Goal: Information Seeking & Learning: Learn about a topic

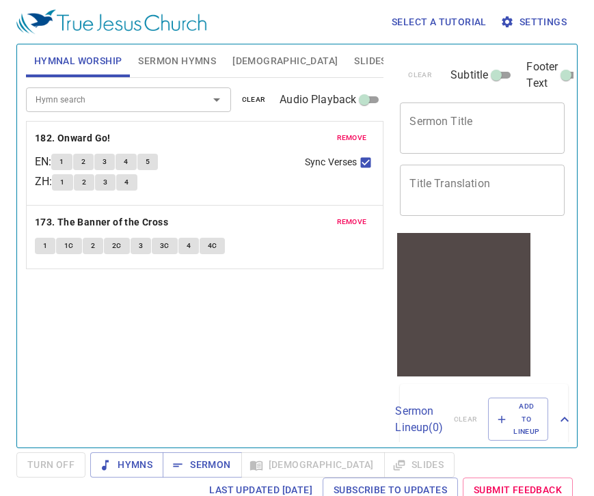
click at [252, 66] on span "[DEMOGRAPHIC_DATA]" at bounding box center [284, 61] width 105 height 17
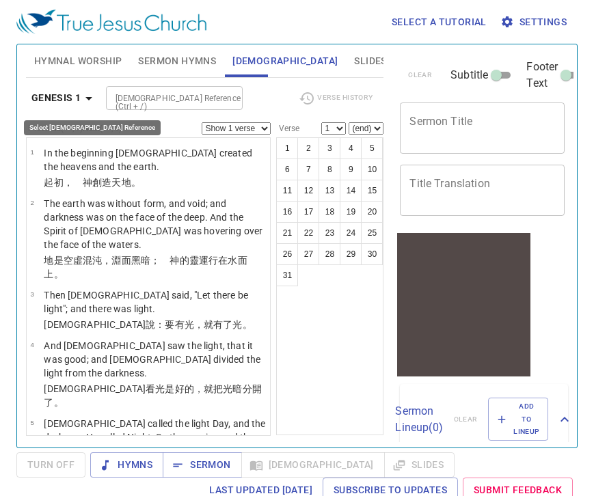
click at [77, 100] on b "Genesis 1" at bounding box center [56, 98] width 50 height 17
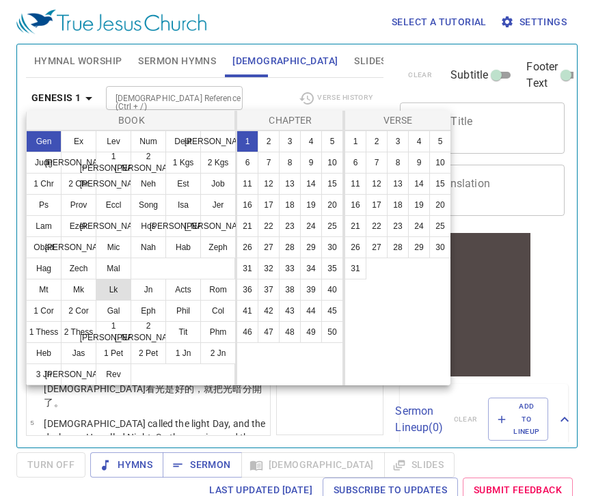
click at [110, 291] on button "Lk" at bounding box center [114, 290] width 36 height 22
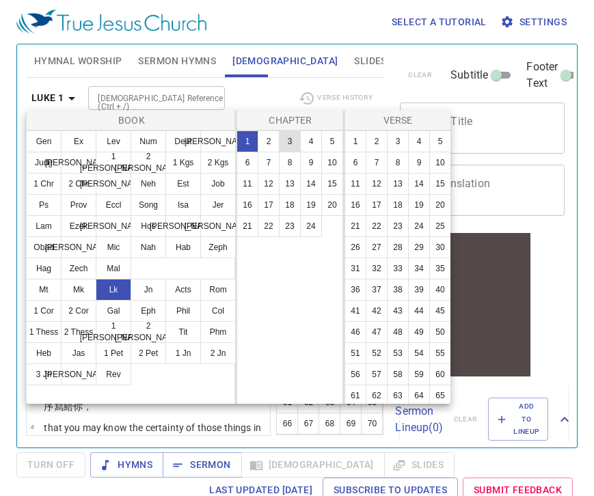
click at [291, 142] on button "3" at bounding box center [290, 142] width 22 height 22
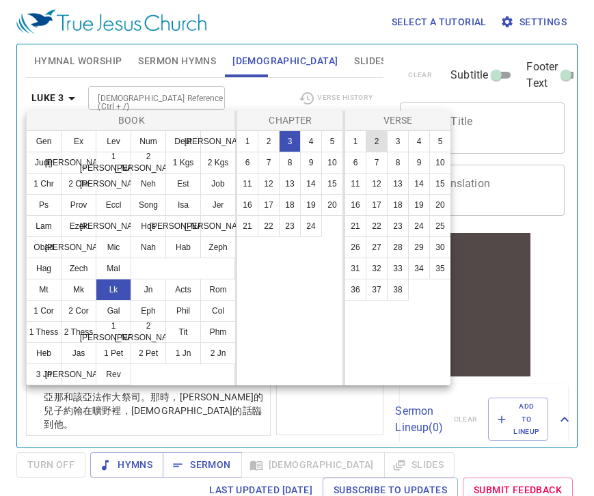
click at [378, 142] on button "2" at bounding box center [377, 142] width 22 height 22
select select "2"
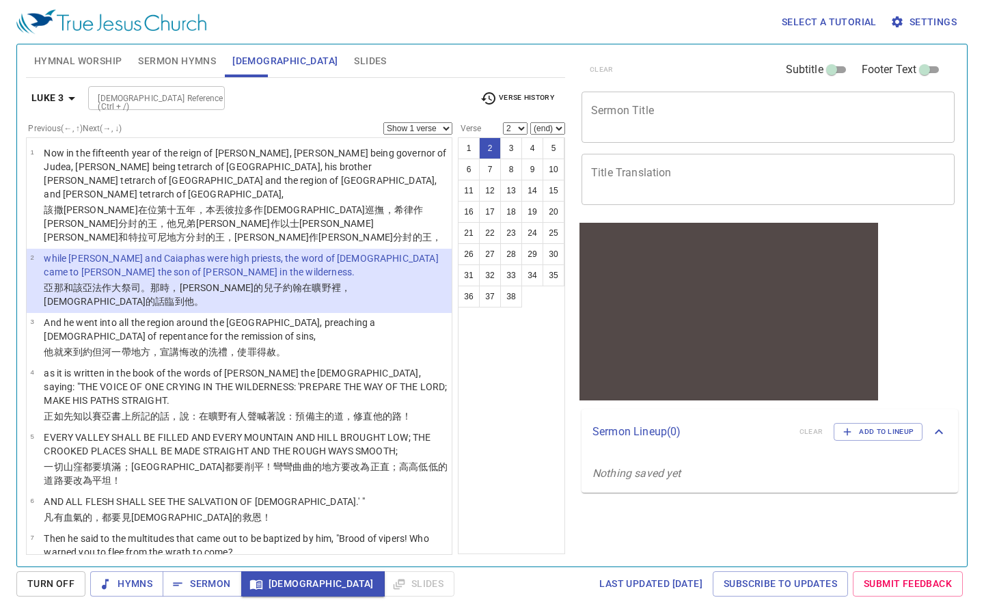
click at [446, 128] on select "Show 1 verse Show 2 verses Show 3 verses Show 4 verses Show 5 verses" at bounding box center [418, 128] width 69 height 12
select select "2"
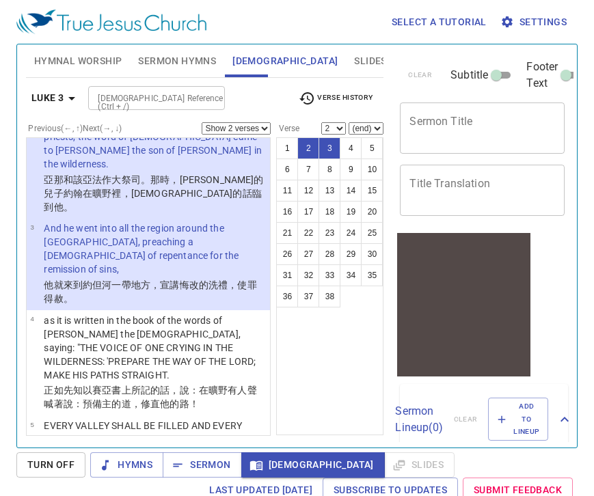
scroll to position [219, 0]
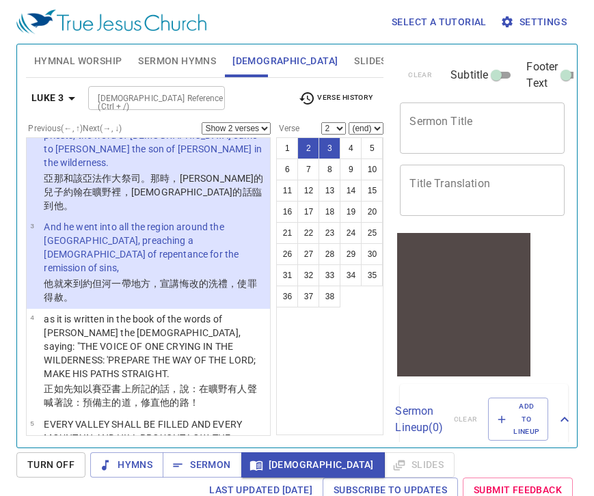
click at [178, 397] on wg846 "的路 ！" at bounding box center [184, 402] width 29 height 11
select select "4"
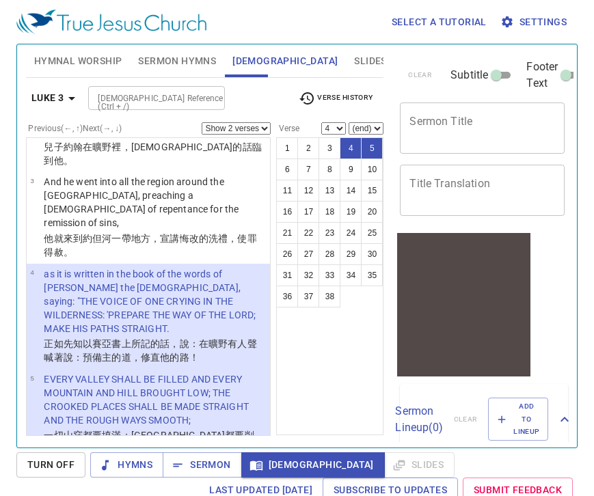
scroll to position [260, 0]
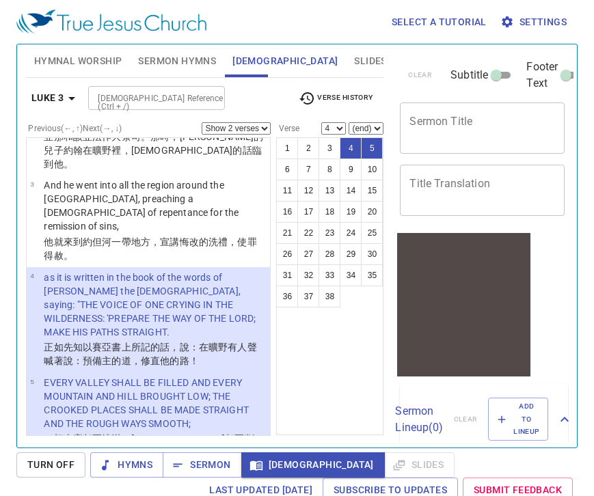
click at [268, 132] on select "Show 1 verse Show 2 verses Show 3 verses Show 4 verses Show 5 verses" at bounding box center [236, 128] width 69 height 12
select select "1"
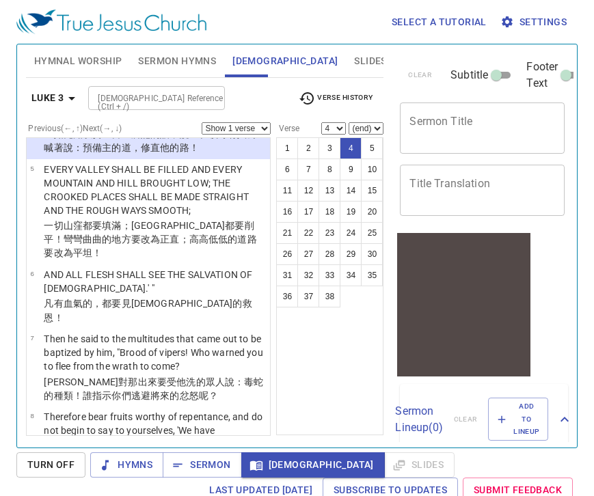
scroll to position [483, 0]
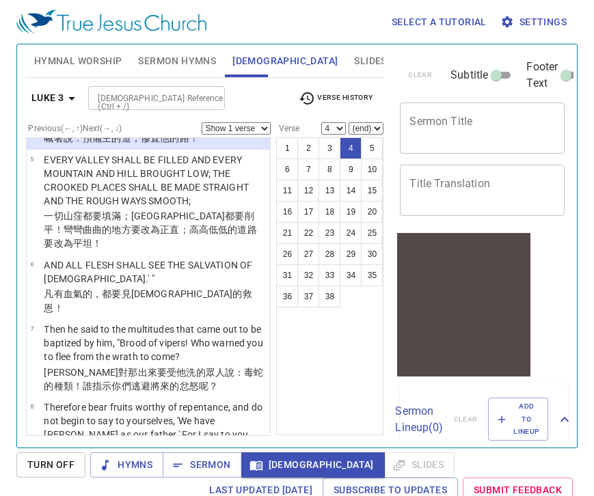
click at [189, 367] on wg3004 "：毒蛇 的種類 ！誰 指示 你們 逃避 將來 的忿怒 呢？" at bounding box center [153, 379] width 219 height 25
select select "7"
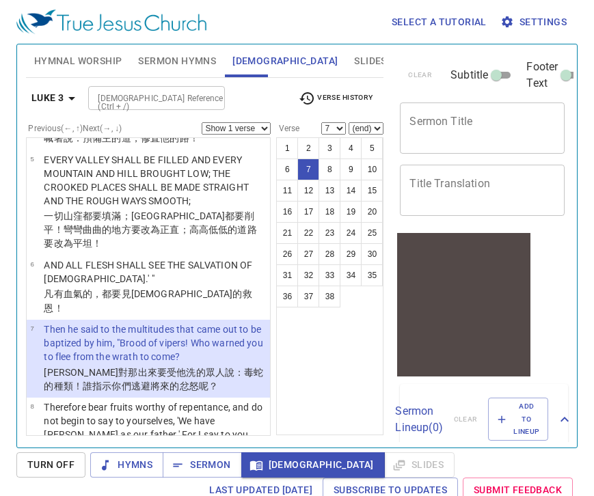
click at [266, 129] on select "Show 1 verse Show 2 verses Show 3 verses Show 4 verses Show 5 verses" at bounding box center [236, 128] width 69 height 12
select select "2"
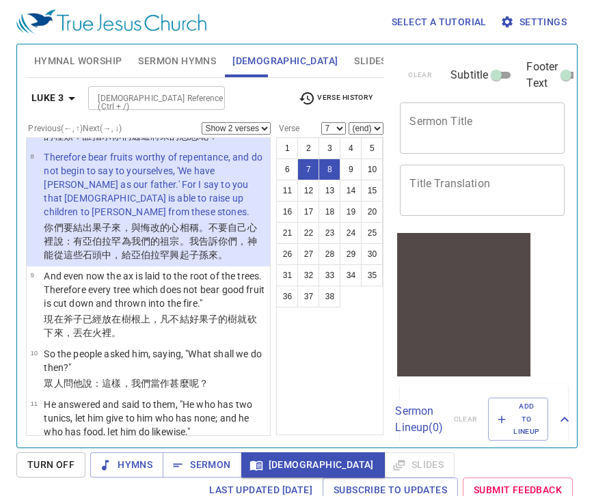
scroll to position [753, 0]
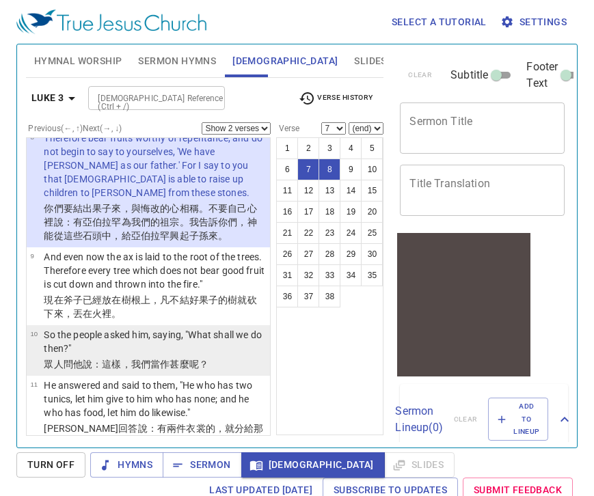
click at [189, 359] on wg5101 "呢？" at bounding box center [198, 364] width 19 height 11
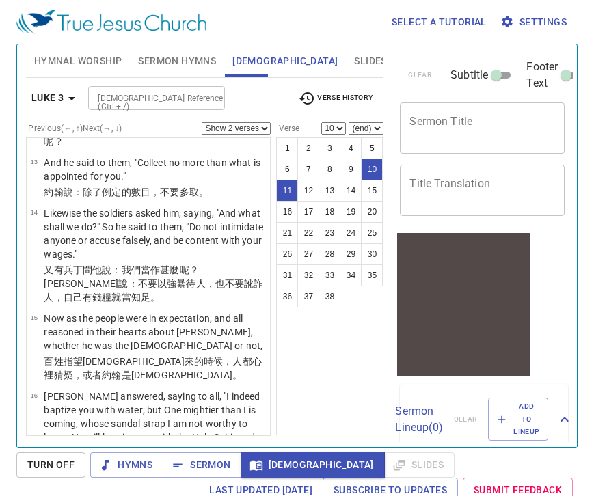
scroll to position [1133, 0]
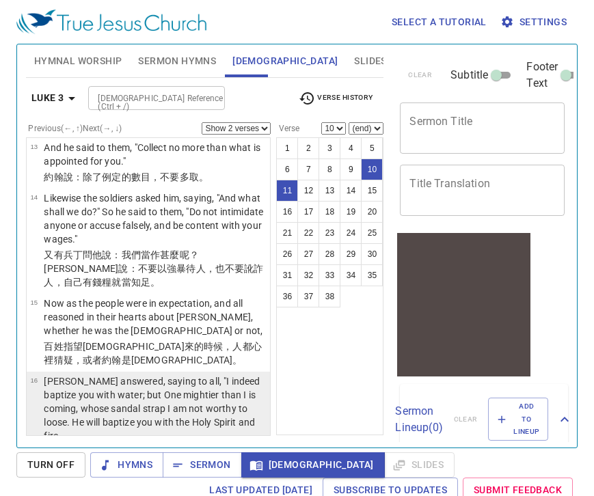
click at [172, 446] on wg907 "，但 有一位能力比我 更大 的要來 ，我就是 給他 解 鞋 帶 也不 配 。他 要用 聖 靈 與 火 給你們 施洗 。" at bounding box center [150, 465] width 213 height 38
select select "16"
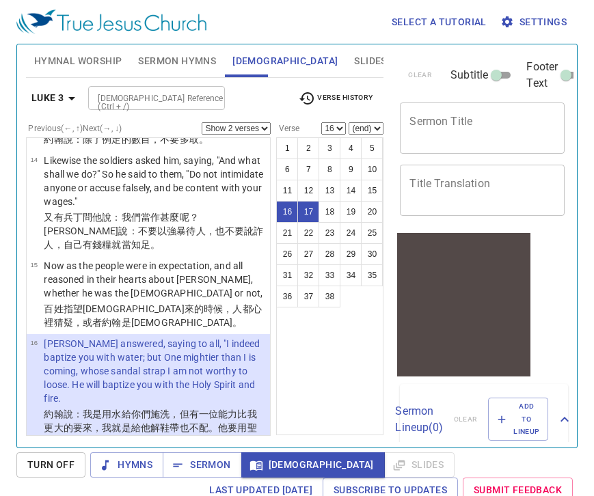
scroll to position [1158, 0]
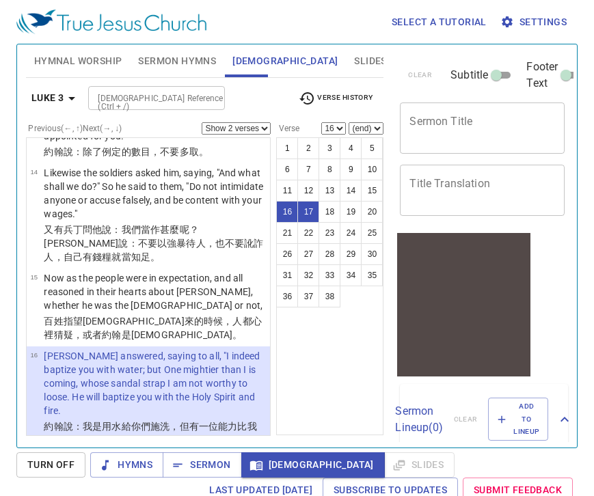
click at [269, 132] on select "Show 1 verse Show 2 verses Show 3 verses Show 4 verses Show 5 verses" at bounding box center [236, 128] width 69 height 12
select select "1"
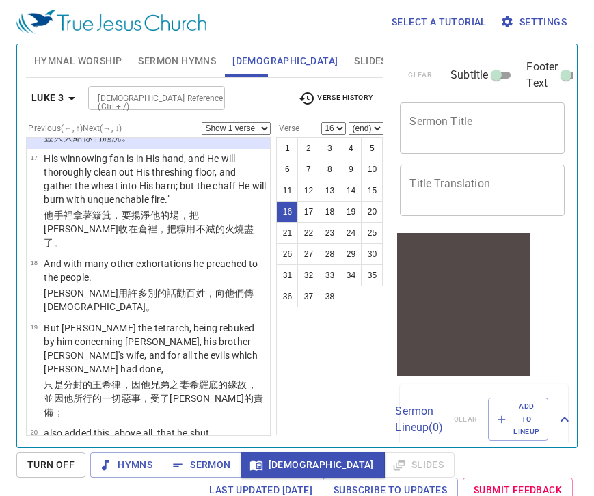
scroll to position [1479, 0]
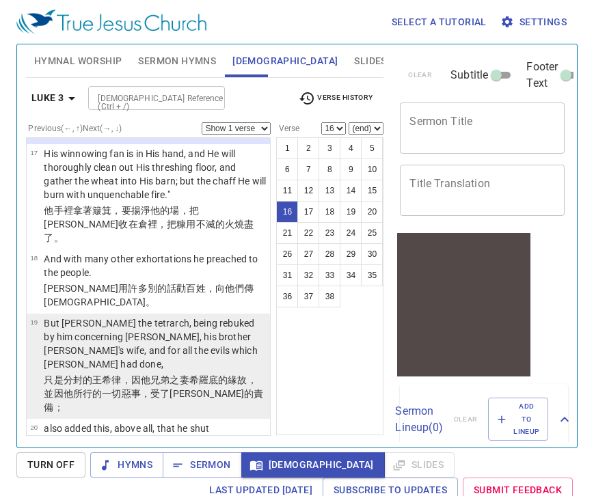
click at [206, 388] on wg5259 "約翰的責備 ；" at bounding box center [153, 400] width 219 height 25
select select "19"
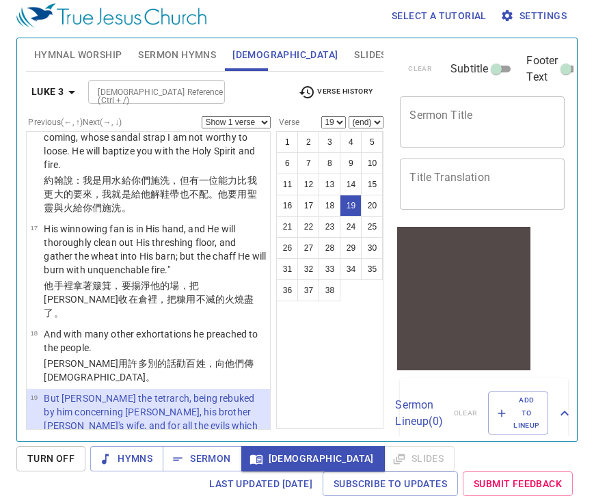
scroll to position [1400, 0]
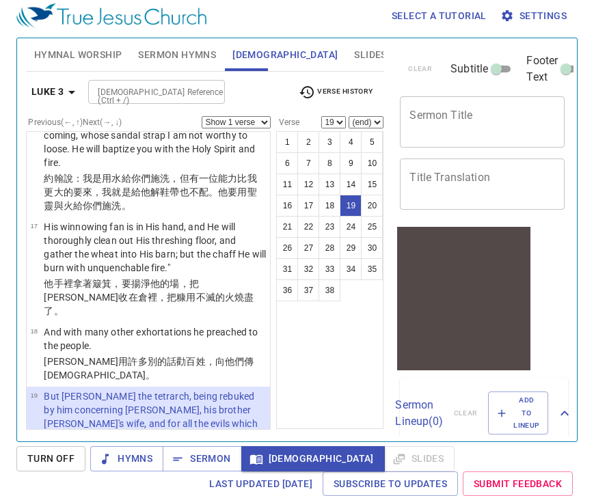
click at [267, 122] on select "Show 1 verse Show 2 verses Show 3 verses Show 4 verses Show 5 verses" at bounding box center [236, 122] width 69 height 12
select select "2"
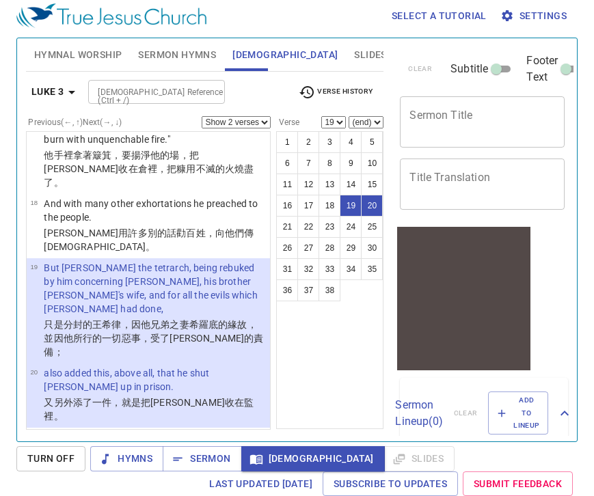
scroll to position [1534, 0]
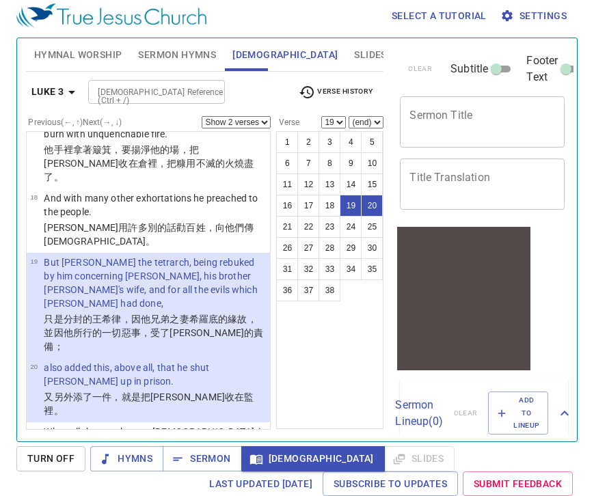
click at [226, 425] on p "When all the people were baptized, it came to pass that Jesus also was baptized…" at bounding box center [155, 452] width 222 height 55
select select "21"
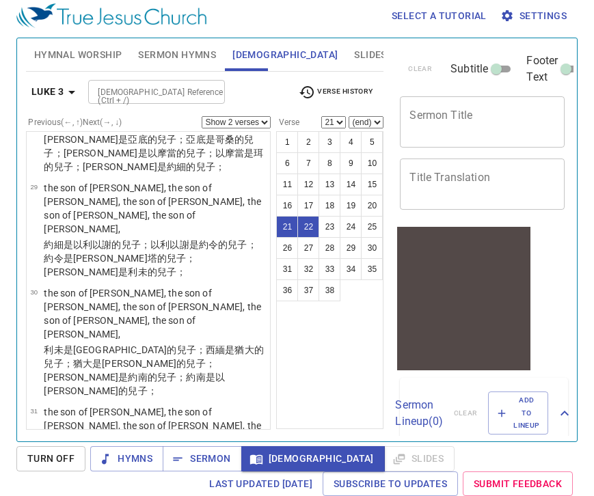
scroll to position [2690, 0]
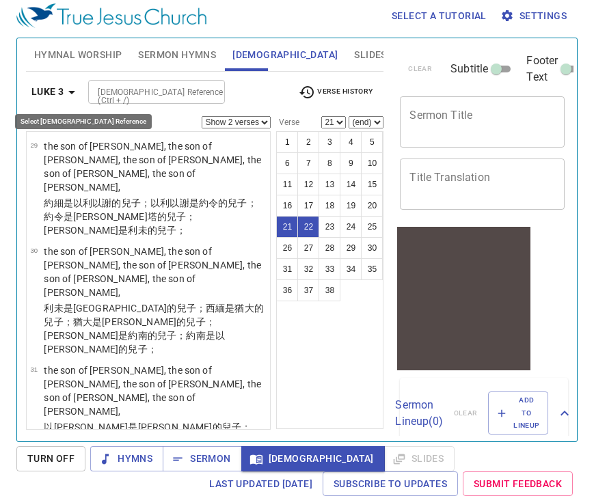
click at [76, 92] on icon "button" at bounding box center [72, 92] width 16 height 16
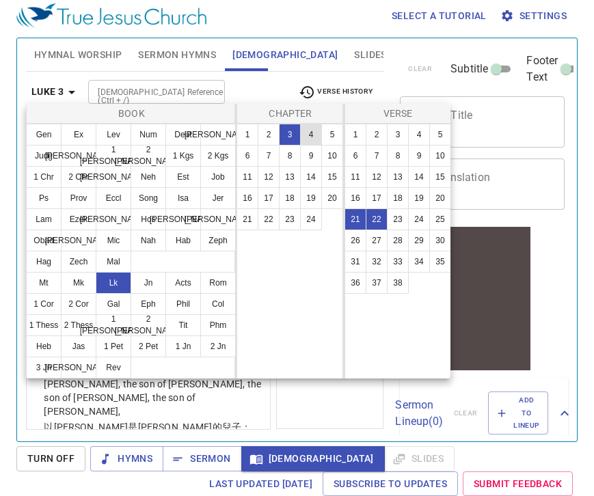
click at [314, 139] on button "4" at bounding box center [311, 135] width 22 height 22
select select "1"
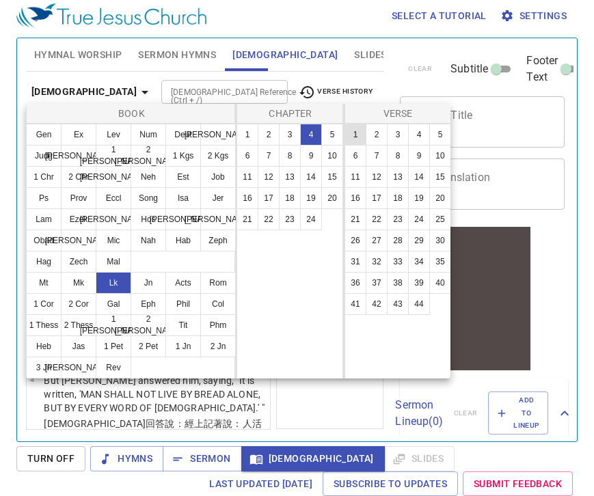
click at [349, 139] on button "1" at bounding box center [356, 135] width 22 height 22
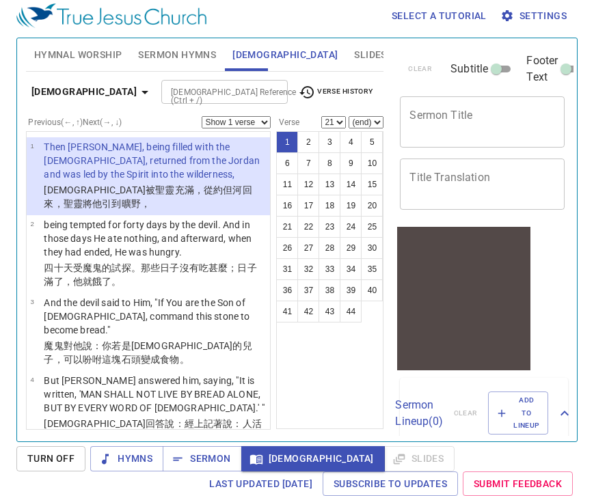
select select "1"
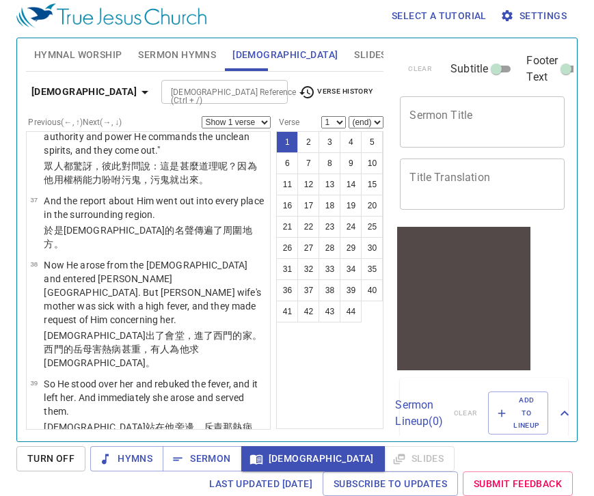
scroll to position [3048, 0]
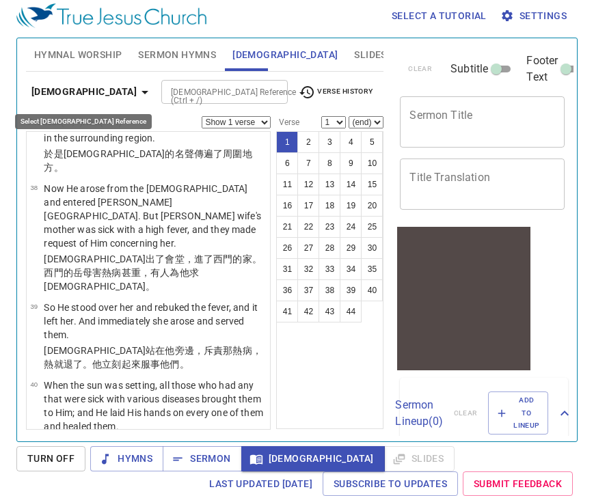
click at [142, 91] on icon "button" at bounding box center [145, 92] width 7 height 3
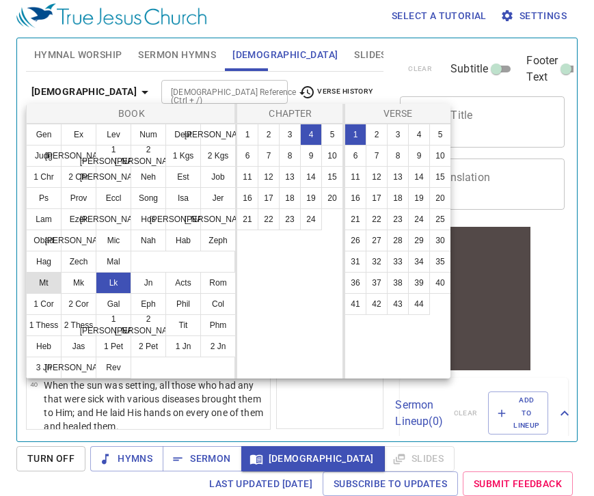
click at [55, 284] on button "Mt" at bounding box center [44, 283] width 36 height 22
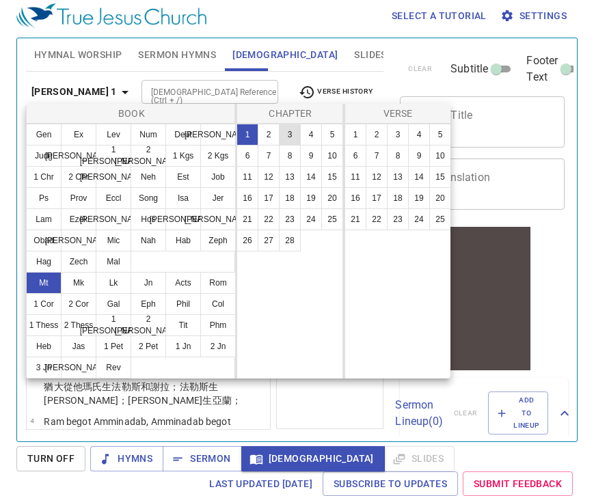
click at [294, 136] on button "3" at bounding box center [290, 135] width 22 height 22
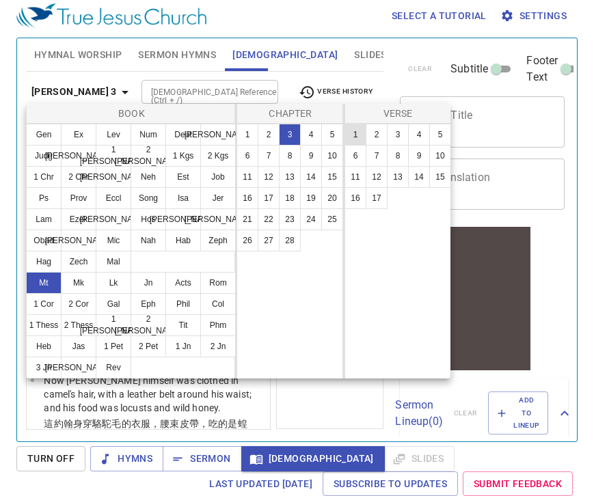
click at [356, 137] on button "1" at bounding box center [356, 135] width 22 height 22
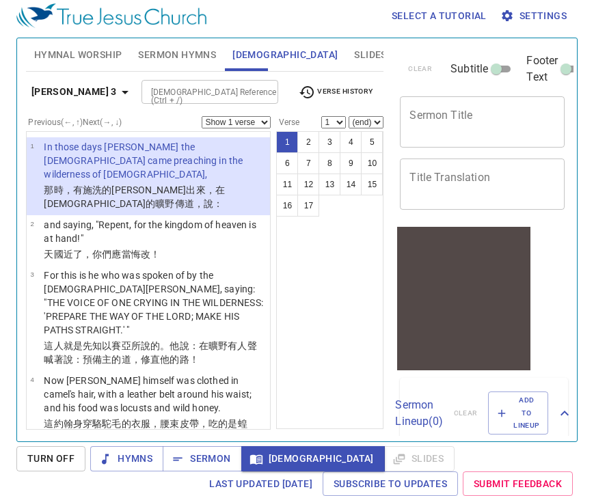
click at [267, 120] on select "Show 1 verse Show 2 verses Show 3 verses Show 4 verses Show 5 verses" at bounding box center [236, 122] width 69 height 12
select select "3"
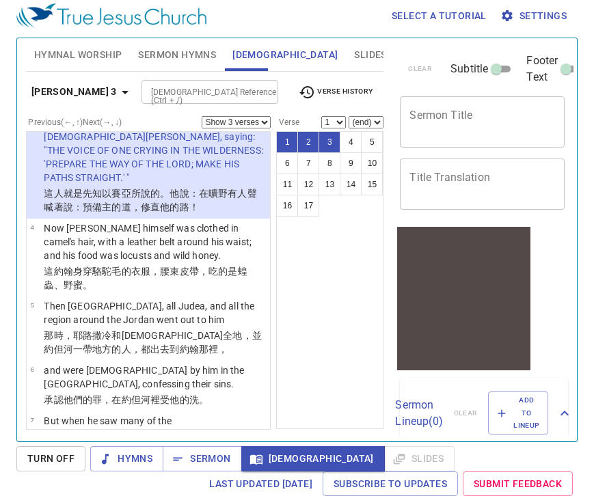
scroll to position [156, 0]
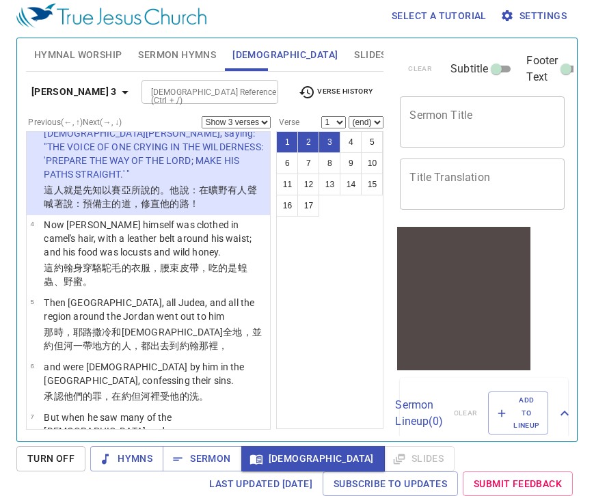
click at [195, 263] on wg1193 "帶 ，吃的 是 蝗蟲 、野 蜜 。" at bounding box center [145, 275] width 203 height 25
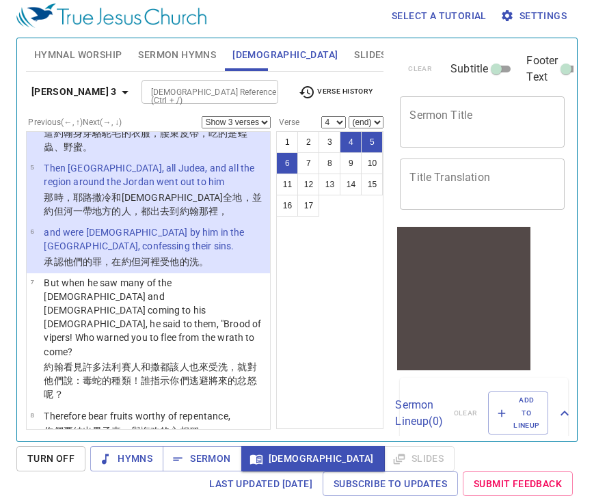
scroll to position [293, 0]
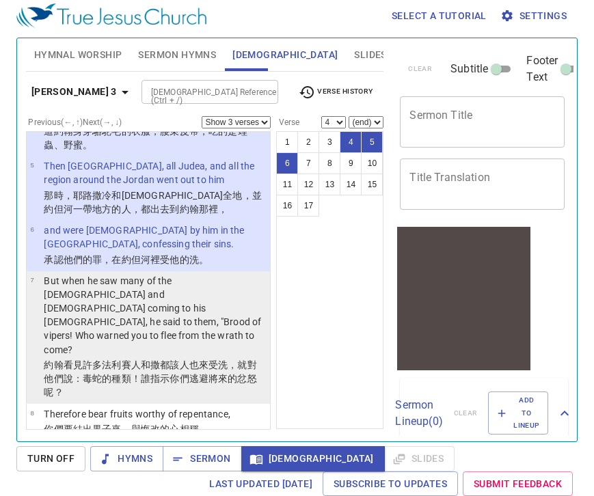
click at [187, 291] on p "But when he saw many of the Pharisees and Sadducees coming to his baptism, he s…" at bounding box center [155, 315] width 222 height 82
select select "7"
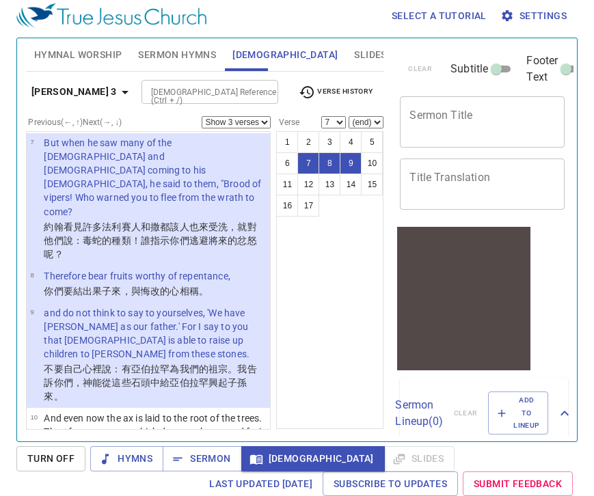
scroll to position [433, 0]
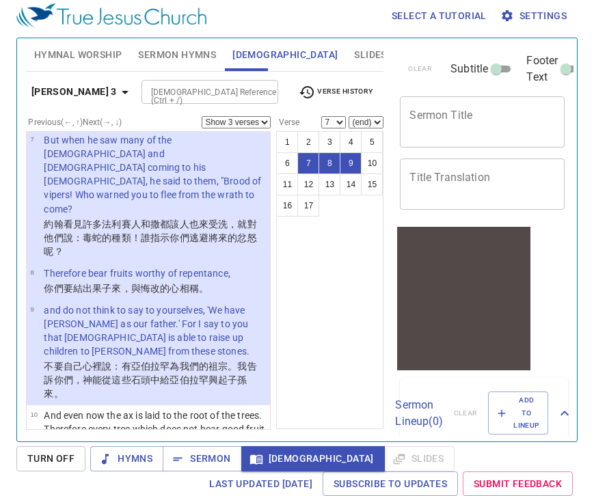
click at [267, 124] on select "Show 1 verse Show 2 verses Show 3 verses Show 4 verses Show 5 verses" at bounding box center [236, 122] width 69 height 12
select select "2"
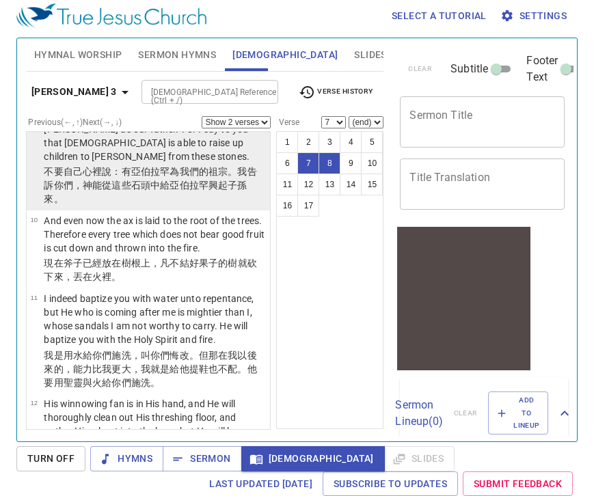
scroll to position [630, 0]
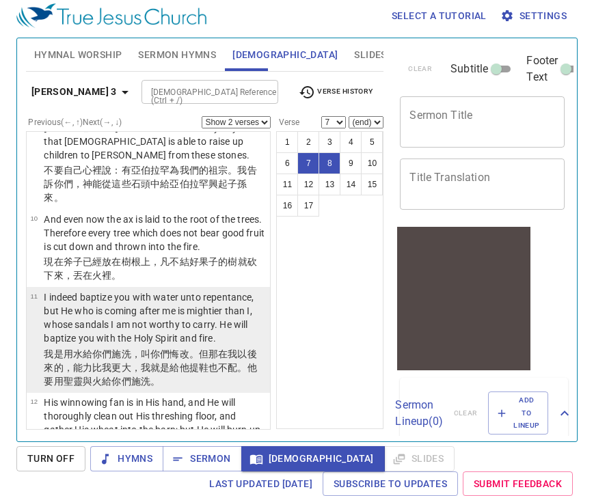
click at [139, 291] on p "I indeed baptize you with water unto repentance, but He who is coming after me …" at bounding box center [155, 318] width 222 height 55
select select "11"
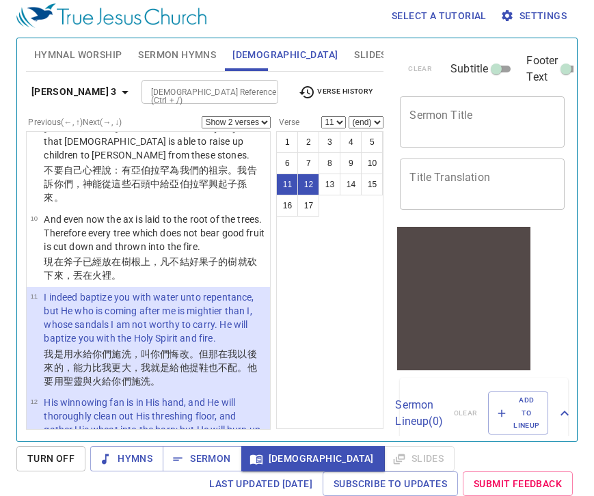
click at [268, 122] on select "Show 1 verse Show 2 verses Show 3 verses Show 4 verses Show 5 verses" at bounding box center [236, 122] width 69 height 12
select select "1"
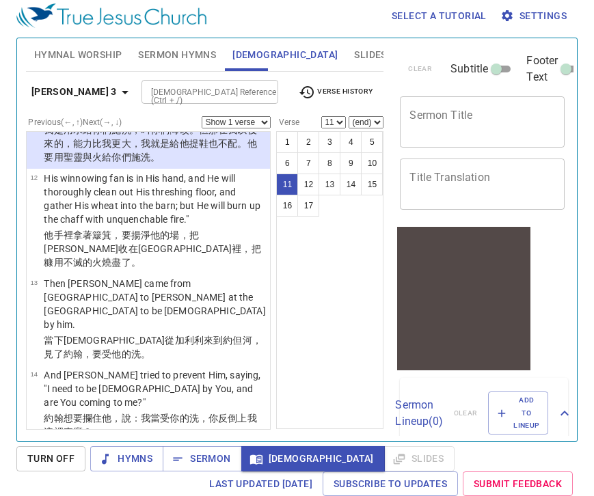
scroll to position [859, 0]
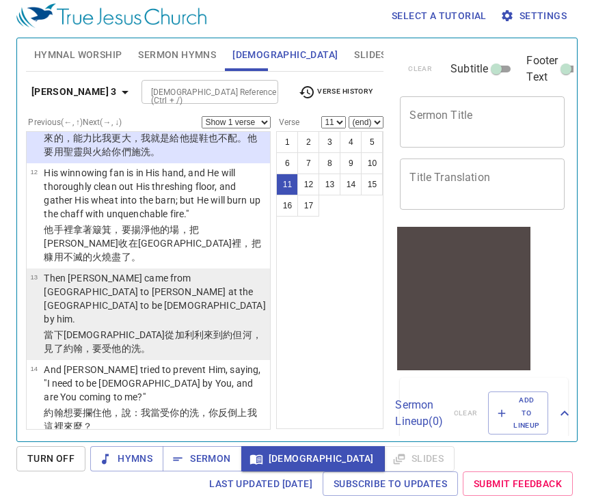
click at [177, 330] on wg2446 "，見了 約翰 ，要受 他的 洗 。" at bounding box center [153, 342] width 218 height 25
select select "13"
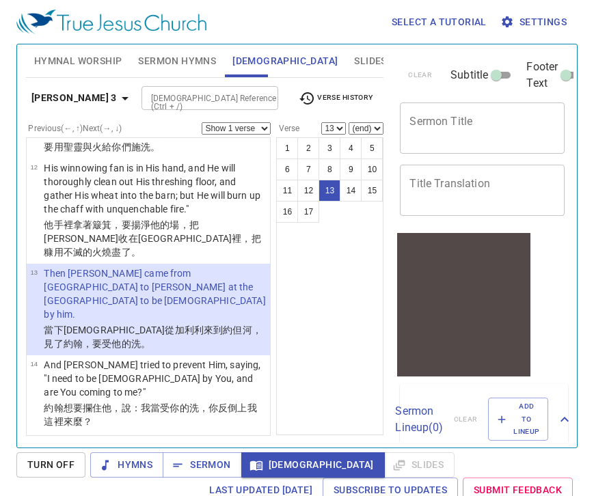
scroll to position [847, 0]
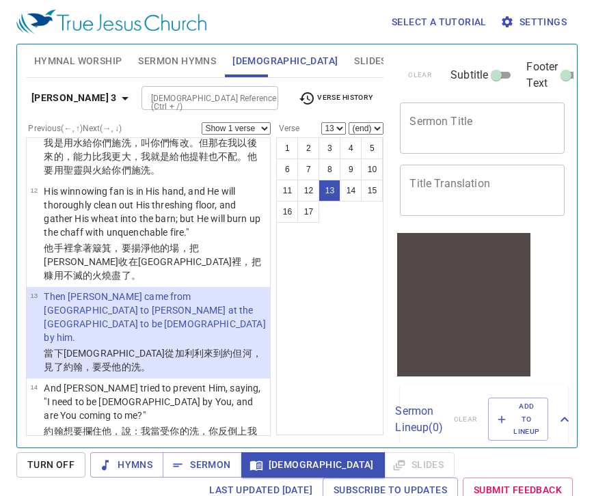
click at [263, 128] on select "Show 1 verse Show 2 verses Show 3 verses Show 4 verses Show 5 verses" at bounding box center [236, 128] width 69 height 12
select select "3"
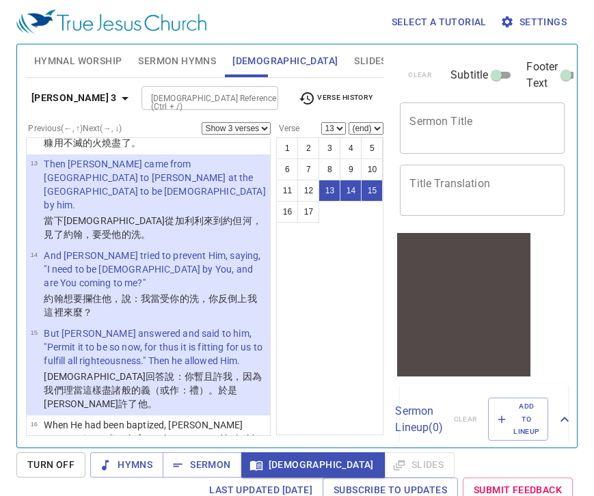
scroll to position [1012, 0]
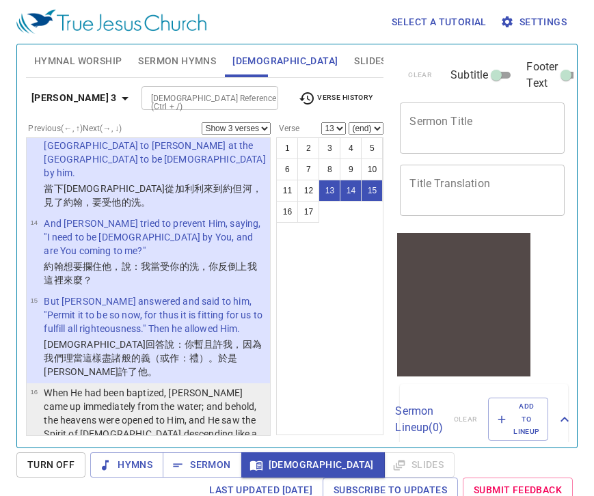
click at [133, 386] on p "When He had been baptized, Jesus came up immediately from the water; and behold…" at bounding box center [155, 420] width 222 height 68
select select "16"
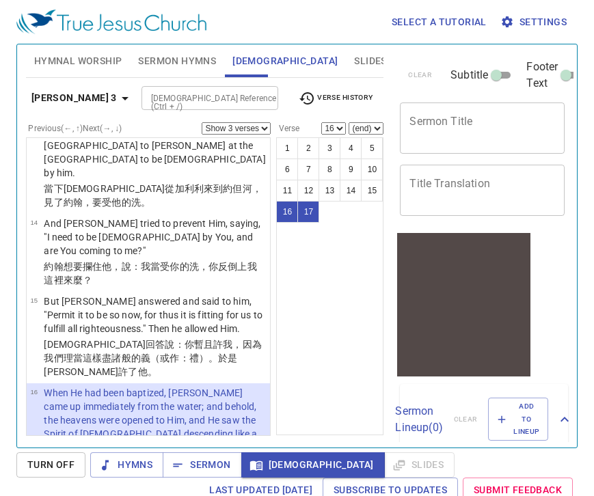
click at [266, 133] on select "Show 1 verse Show 2 verses Show 3 verses Show 4 verses Show 5 verses" at bounding box center [236, 128] width 69 height 12
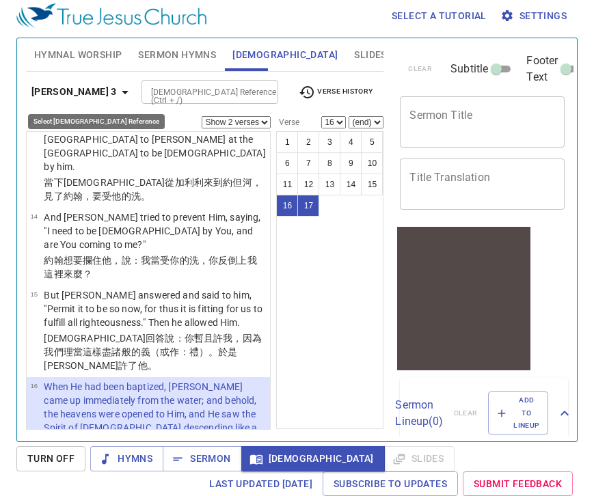
click at [117, 89] on icon "button" at bounding box center [125, 92] width 16 height 16
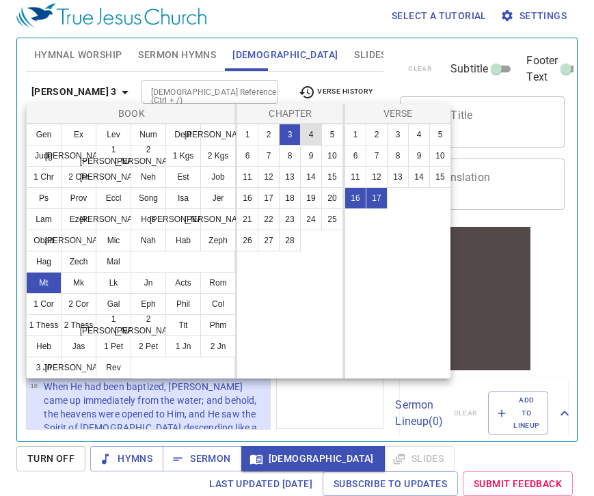
click at [308, 135] on button "4" at bounding box center [311, 135] width 22 height 22
select select "1"
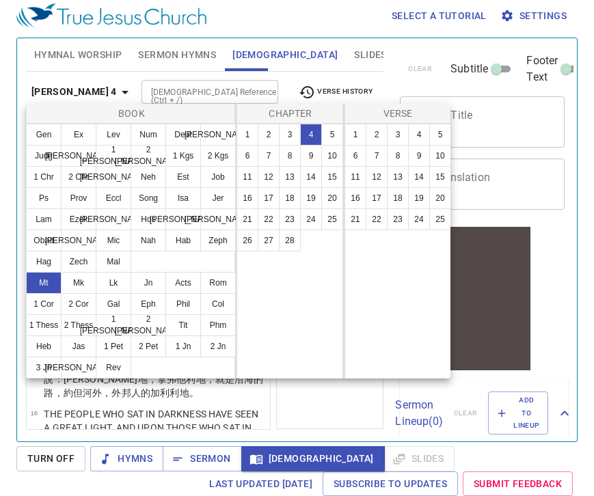
scroll to position [0, 0]
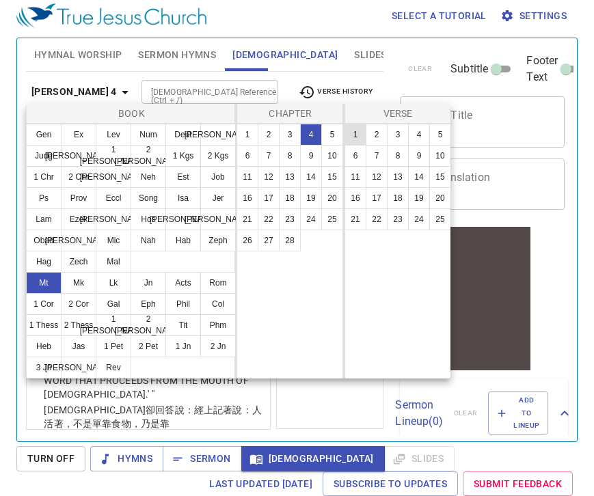
click at [353, 135] on button "1" at bounding box center [356, 135] width 22 height 22
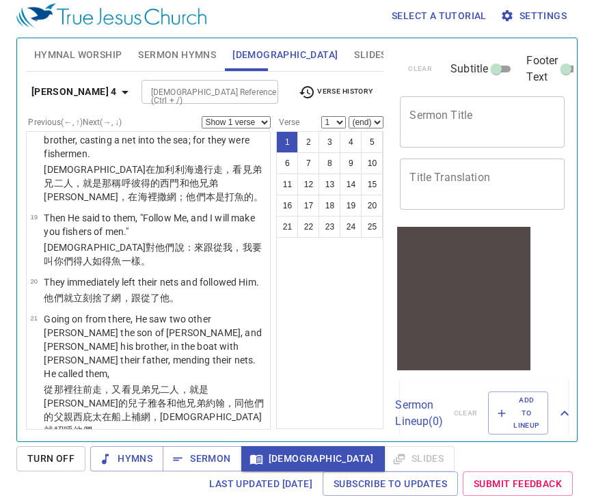
scroll to position [1567, 0]
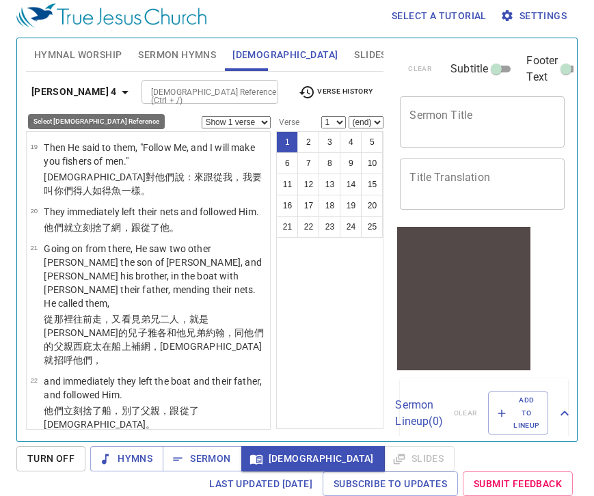
click at [117, 92] on icon "button" at bounding box center [125, 92] width 16 height 16
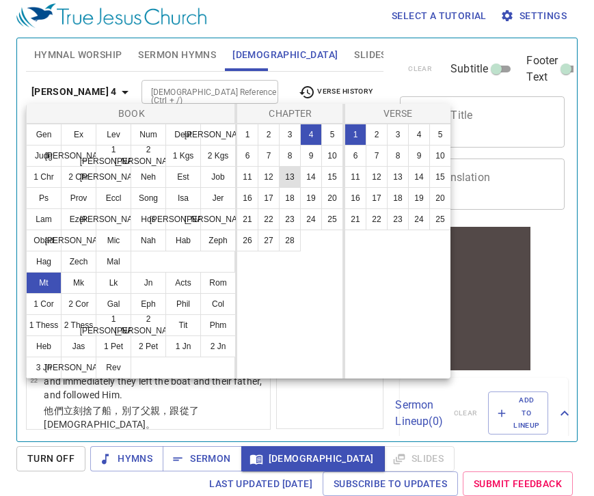
click at [289, 174] on button "13" at bounding box center [290, 177] width 22 height 22
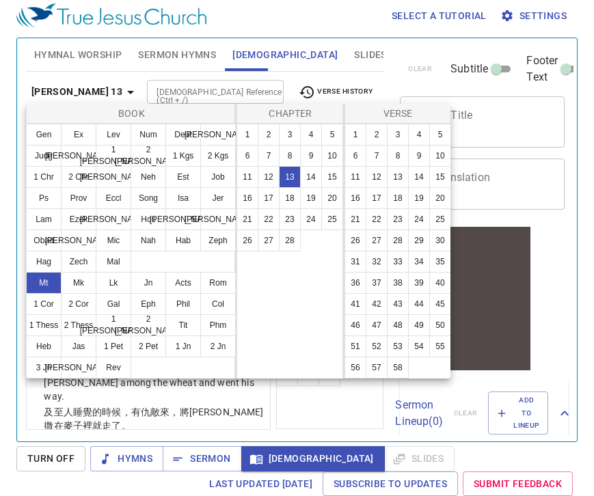
scroll to position [0, 0]
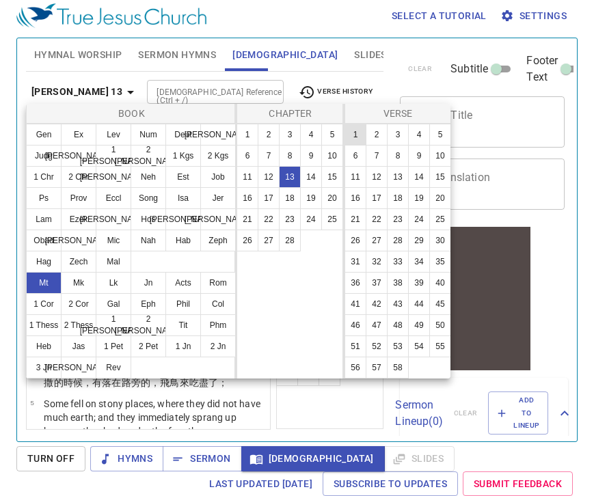
click at [360, 143] on button "1" at bounding box center [356, 135] width 22 height 22
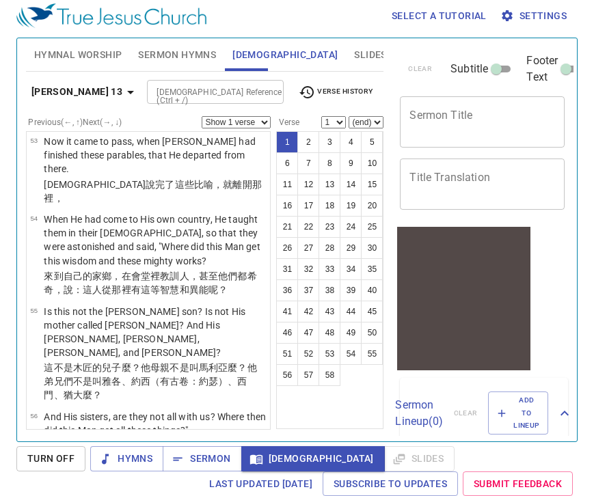
scroll to position [3949, 0]
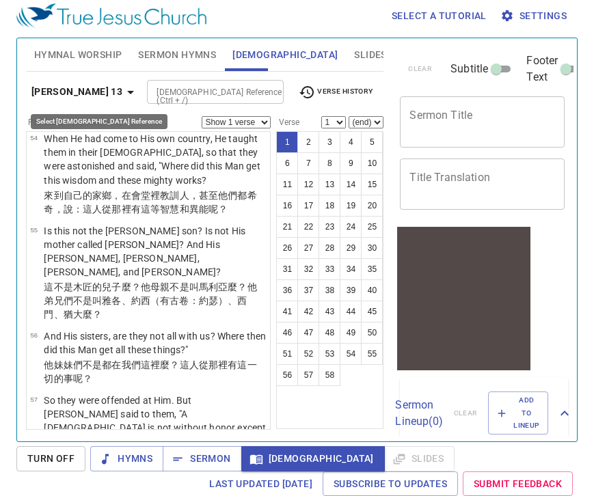
click at [122, 94] on icon "button" at bounding box center [130, 92] width 16 height 16
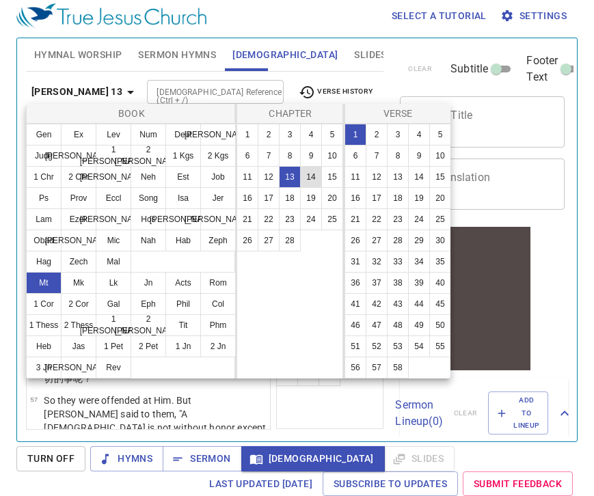
click at [310, 174] on button "14" at bounding box center [311, 177] width 22 height 22
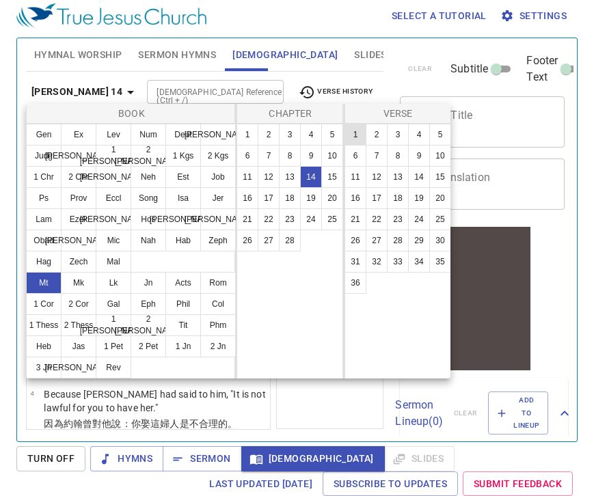
click at [356, 133] on button "1" at bounding box center [356, 135] width 22 height 22
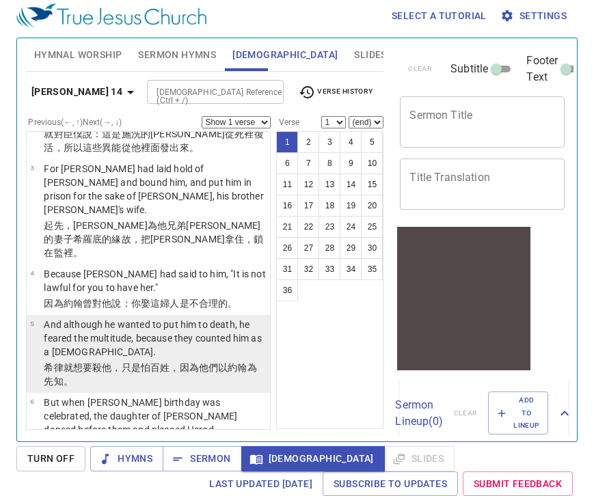
scroll to position [126, 0]
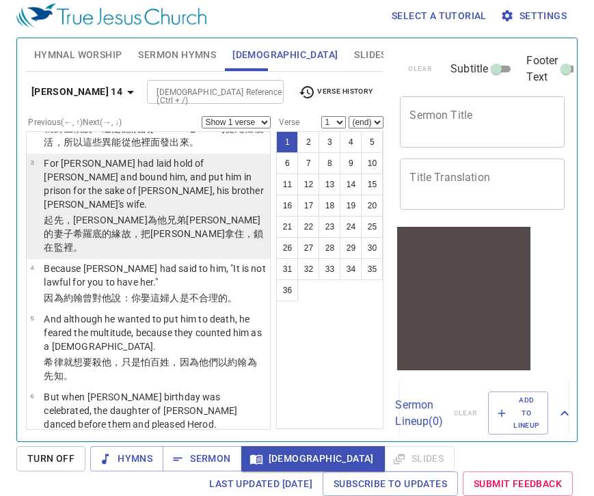
click at [185, 228] on wg1135 "希羅底 的緣故 ，把約翰 拿住 ，鎖 在監 裡 。" at bounding box center [153, 240] width 219 height 25
select select "3"
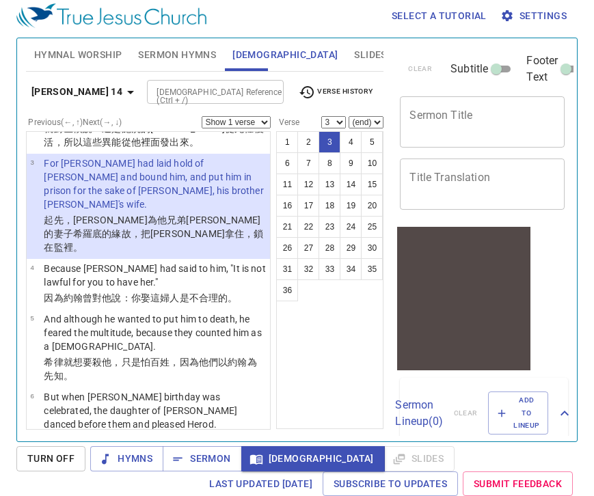
click at [265, 123] on select "Show 1 verse Show 2 verses Show 3 verses Show 4 verses Show 5 verses" at bounding box center [236, 122] width 69 height 12
select select "3"
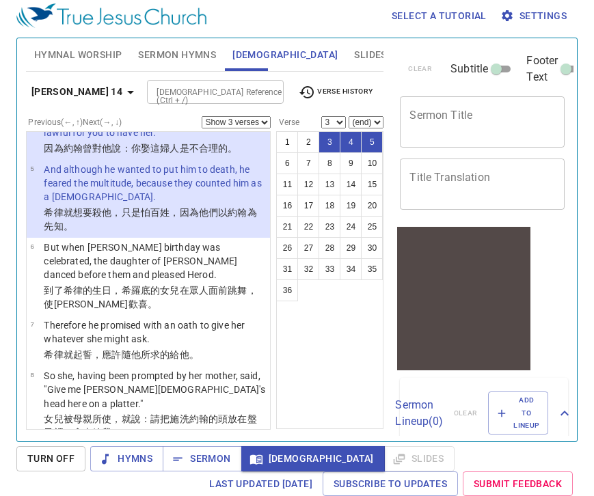
scroll to position [291, 0]
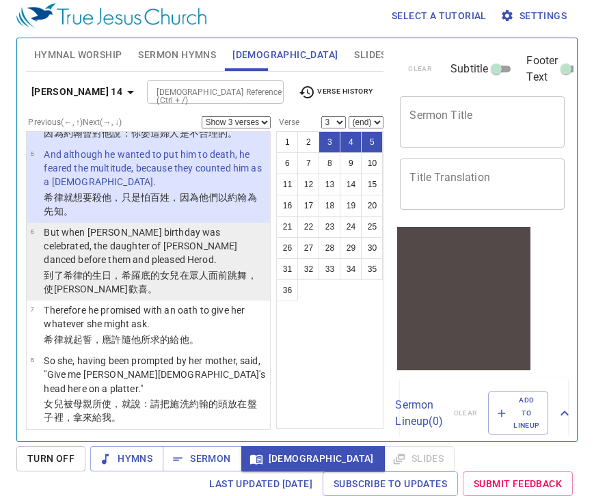
click at [159, 269] on p "到了 希律的 生日 ，希羅底 的女兒 在 眾人面前 跳舞 ，使希律 歡喜 。" at bounding box center [155, 282] width 222 height 27
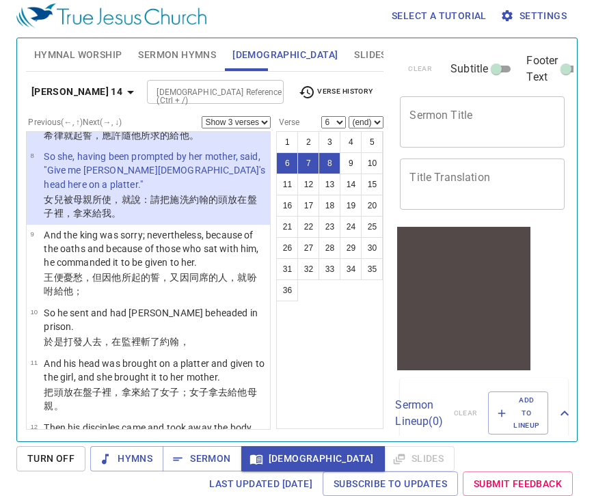
scroll to position [512, 0]
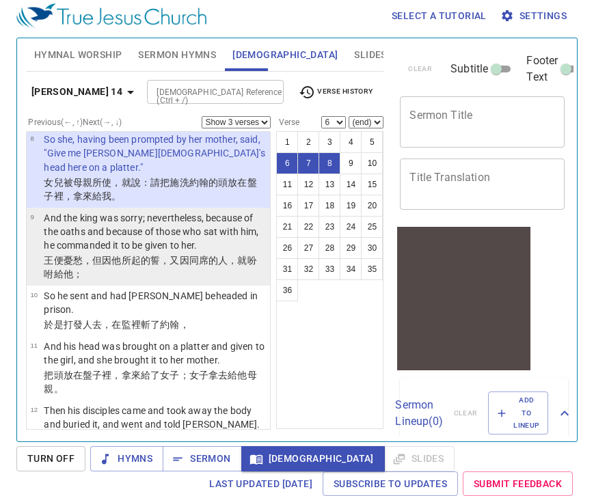
click at [189, 254] on p "王 便 憂愁 ，但 因 他所起的誓 ，又 因同席 的人，就吩咐 給 他；" at bounding box center [155, 267] width 222 height 27
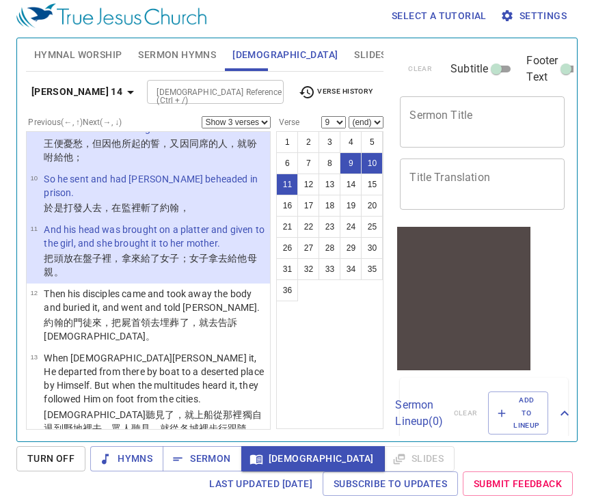
scroll to position [651, 0]
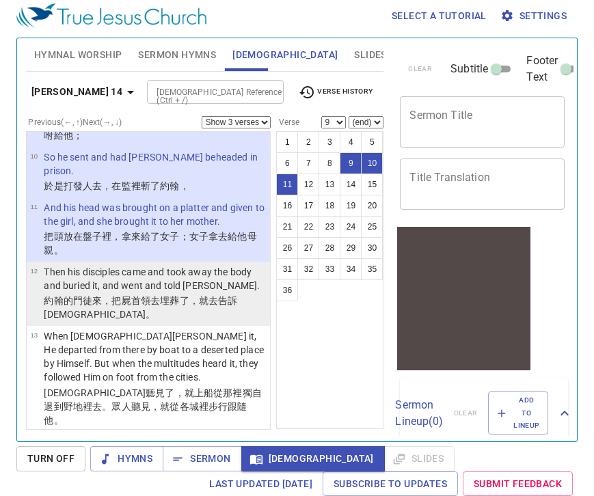
click at [183, 295] on wg142 "埋葬了 ，就 去 告訴 耶穌 。" at bounding box center [140, 307] width 193 height 25
select select "12"
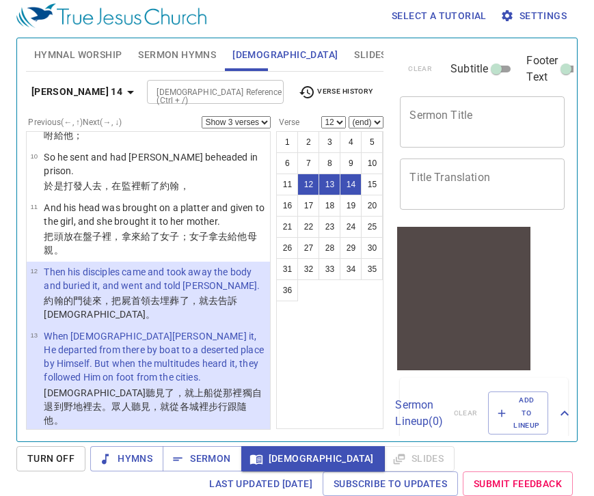
click at [269, 121] on select "Show 1 verse Show 2 verses Show 3 verses Show 4 verses Show 5 verses" at bounding box center [236, 122] width 69 height 12
select select "1"
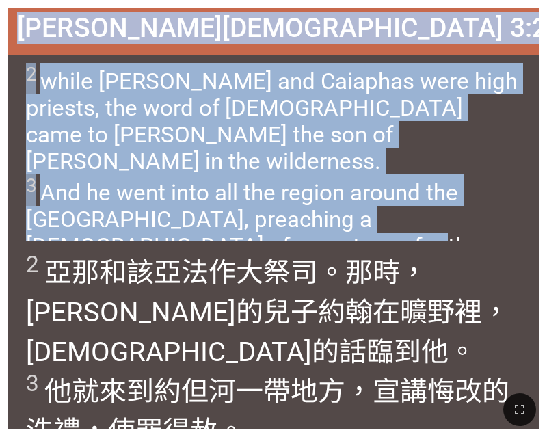
drag, startPoint x: 156, startPoint y: 25, endPoint x: 398, endPoint y: 219, distance: 310.3
click at [398, 219] on div "[PERSON_NAME][DEMOGRAPHIC_DATA] 3:2-3 [PERSON_NAME][DEMOGRAPHIC_DATA] 3:2-3 2 w…" at bounding box center [273, 218] width 530 height 420
copy div "Luke 路加福音 3:2-3 Luke 路加福音 3:2-3 2 while Annas and Caiaphas were high priests, t…"
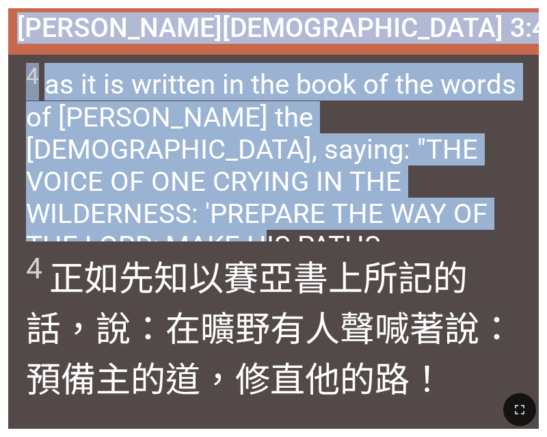
drag, startPoint x: 167, startPoint y: 31, endPoint x: 514, endPoint y: 232, distance: 401.2
click at [514, 232] on div "Luke 路加福音 3:4 Luke 路加福音 3:4 4 as it is written in the book of the words of Isai…" at bounding box center [273, 218] width 530 height 420
copy div "Luke 路加福音 3:4 Luke 路加福音 3:4 4 as it is written in the book of the words of Isai…"
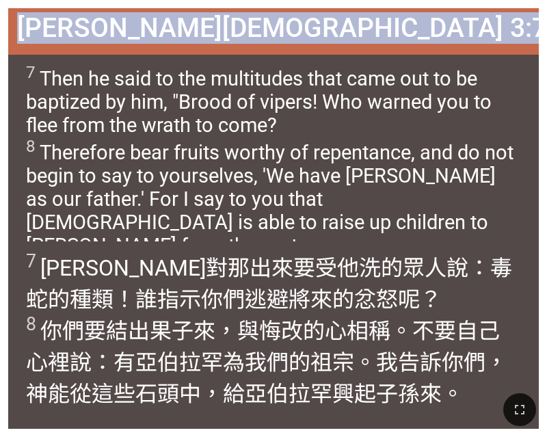
click at [168, 20] on span "Luke 路加福音 3:7-8" at bounding box center [294, 27] width 554 height 31
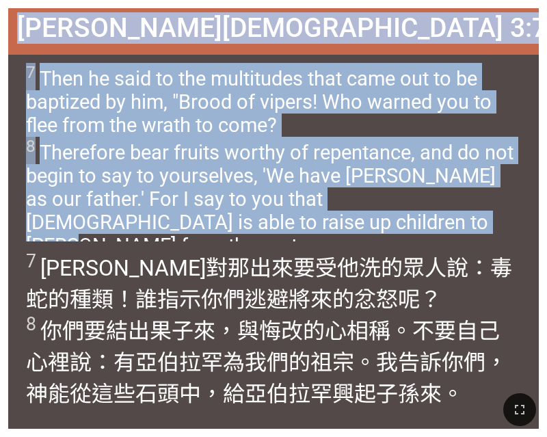
drag, startPoint x: 156, startPoint y: 27, endPoint x: 428, endPoint y: 232, distance: 341.1
click at [428, 232] on div "Luke 路加福音 3:7-8 Luke 路加福音 3:7-8 7 Then he said to the multitudes that came out …" at bounding box center [273, 218] width 530 height 420
copy div "Luke 路加福音 3:7-8 Luke 路加福音 3:7-8 7 Then he said to the multitudes that came out …"
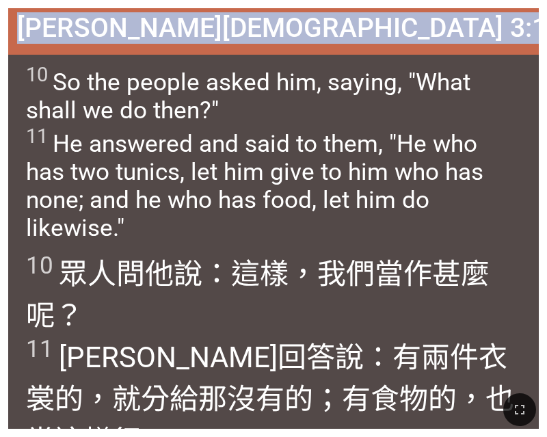
click at [131, 50] on div "Luke 路加福音 3:10-11" at bounding box center [273, 31] width 530 height 46
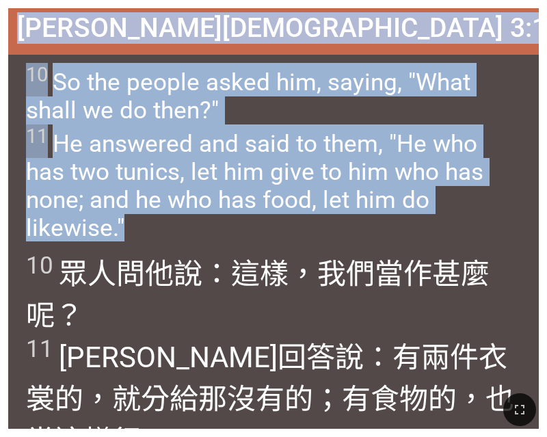
drag, startPoint x: 141, startPoint y: 28, endPoint x: 479, endPoint y: 212, distance: 385.1
click at [479, 212] on div "Luke 路加福音 3:10-11 Luke 路加福音 3:10-11 10 So the people asked him, saying, "What s…" at bounding box center [273, 218] width 530 height 420
copy div "Luke 路加福音 3:10-11 Luke 路加福音 3:10-11 10 So the people asked him, saying, "What s…"
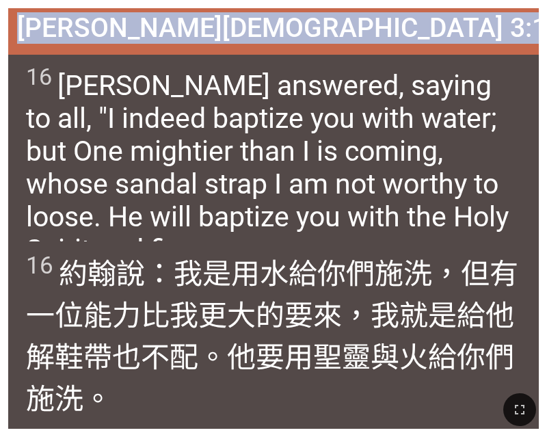
click at [159, 39] on span "Luke 路加福音 3:16" at bounding box center [289, 27] width 545 height 31
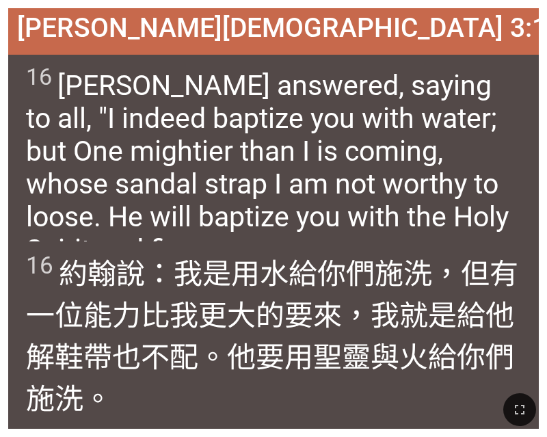
click at [159, 39] on span "Luke 路加福音 3:16" at bounding box center [289, 27] width 545 height 31
click at [152, 37] on div "Luke 路加福音 3:16" at bounding box center [273, 31] width 530 height 46
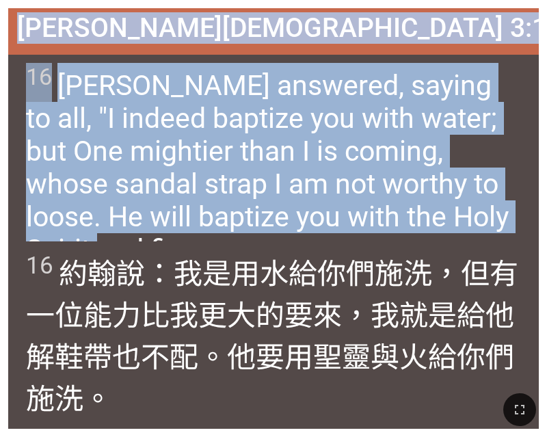
drag, startPoint x: 160, startPoint y: 29, endPoint x: 535, endPoint y: 230, distance: 425.7
click at [535, 230] on div "Luke 路加福音 3:16 Luke 路加福音 3:16 16 John answered, saying to all, "I indeed baptiz…" at bounding box center [273, 218] width 530 height 420
copy div "Luke 路加福音 3:16 Luke 路加福音 3:16 16 John answered, saying to all, "I indeed baptiz…"
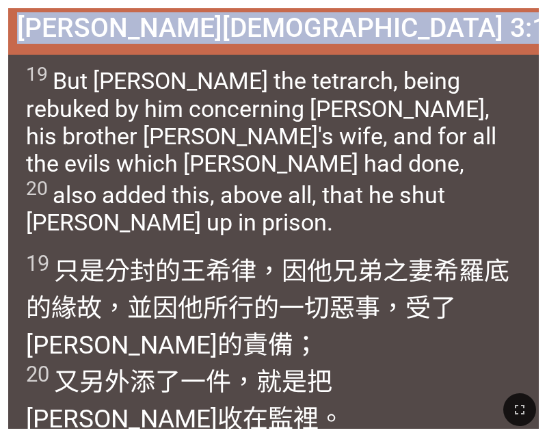
click at [124, 36] on div "Luke 路加福音 3:19-20" at bounding box center [273, 31] width 530 height 46
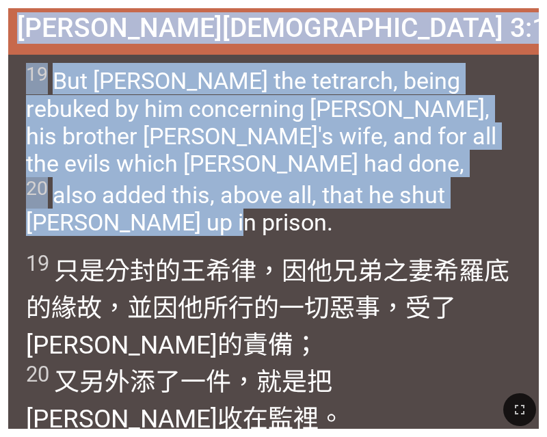
drag, startPoint x: 142, startPoint y: 30, endPoint x: 188, endPoint y: 200, distance: 175.8
click at [188, 200] on div "Luke 路加福音 3:19-20 Luke 路加福音 3:19-20 19 But Herod the tetrarch, being rebuked by…" at bounding box center [273, 218] width 530 height 420
copy div "Luke 路加福音 3:19-20 Luke 路加福音 3:19-20 19 But Herod the tetrarch, being rebuked by…"
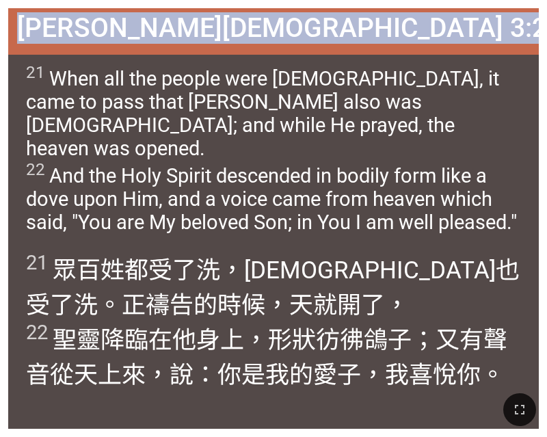
click at [216, 122] on span "21 When all the people were baptized, it came to pass that Jesus also was bapti…" at bounding box center [274, 148] width 496 height 170
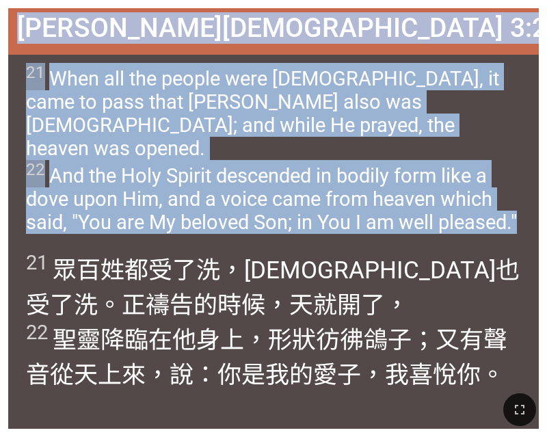
drag, startPoint x: 142, startPoint y: 31, endPoint x: 541, endPoint y: 205, distance: 434.7
click at [541, 205] on div "Luke 路加福音 3:21-22 Luke 路加福音 3:21-22 21 When all the people were baptized, it ca…" at bounding box center [273, 218] width 547 height 437
copy div "Luke 路加福音 3:21-22 Luke 路加福音 3:21-22 21 When all the people were baptized, it ca…"
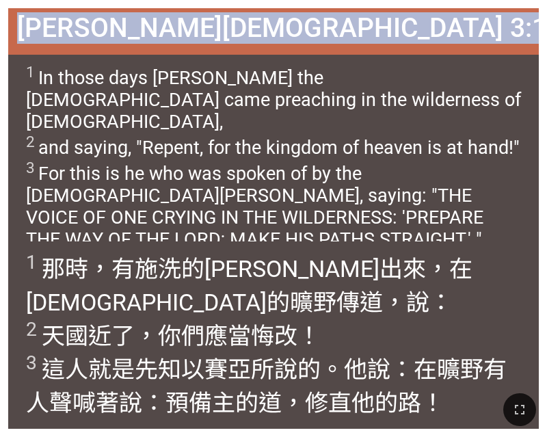
click at [233, 168] on span "1 In those days John the Baptist came preaching in the wilderness of Judea, 2 a…" at bounding box center [274, 156] width 496 height 187
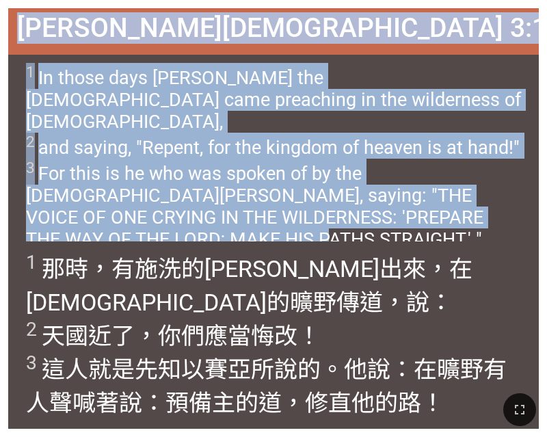
drag, startPoint x: 131, startPoint y: 29, endPoint x: 245, endPoint y: 232, distance: 233.5
click at [245, 232] on div "Matthew 馬太福音 3:1-3 Matthew 馬太福音 3:1-3 1 In those days John the Baptist came pre…" at bounding box center [273, 218] width 530 height 420
copy div "Matthew 馬太福音 3:1-3 Matthew 馬太福音 3:1-3 1 In those days John the Baptist came pre…"
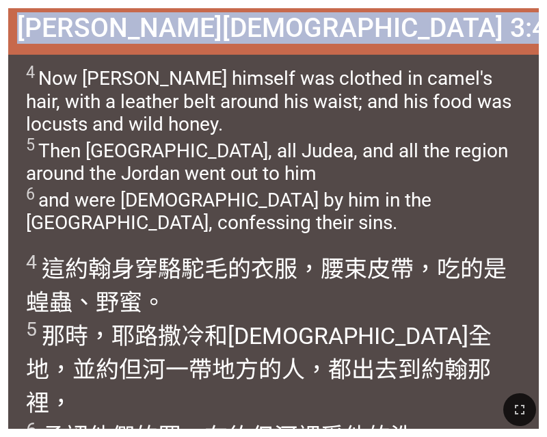
click at [247, 88] on span "4 Now John himself was clothed in camel's hair, with a leather belt around his …" at bounding box center [274, 148] width 496 height 171
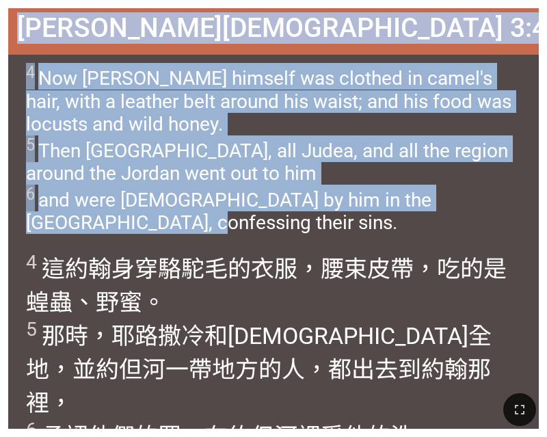
drag, startPoint x: 133, startPoint y: 30, endPoint x: 191, endPoint y: 216, distance: 194.8
click at [191, 216] on div "Matthew 馬太福音 3:4-6 Matthew 馬太福音 3:4-6 4 Now John himself was clothed in camel's…" at bounding box center [273, 218] width 530 height 420
copy div "Matthew 馬太福音 3:4-6 Matthew 馬太福音 3:4-6 4 Now John himself was clothed in camel's…"
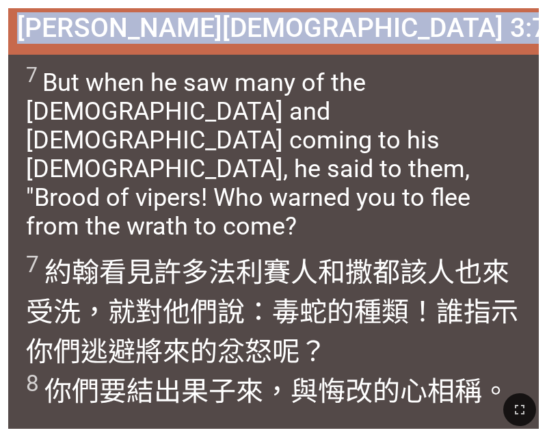
click at [190, 73] on span "7 But when he saw many of the Pharisees and Sadducees coming to his baptism, he…" at bounding box center [274, 169] width 496 height 212
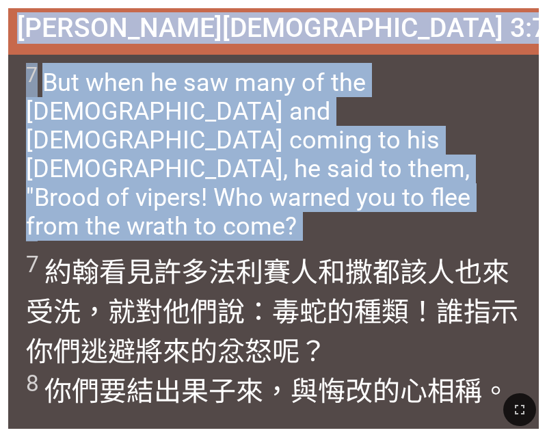
drag, startPoint x: 133, startPoint y: 23, endPoint x: 520, endPoint y: 204, distance: 427.5
click at [520, 204] on div "Matthew 馬太福音 3:7-8 Matthew 馬太福音 3:7-8 7 But when he saw many of the Pharisees a…" at bounding box center [273, 218] width 530 height 420
copy div "Matthew 馬太福音 3:7-8 Matthew 馬太福音 3:7-8 7 But when he saw many of the Pharisees a…"
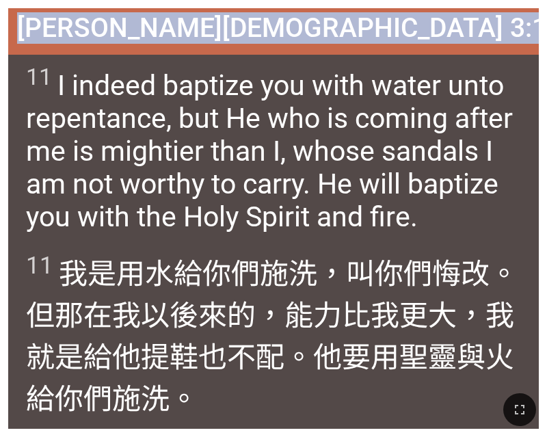
click at [126, 16] on div "Matthew 馬太福音 3:11" at bounding box center [273, 31] width 530 height 46
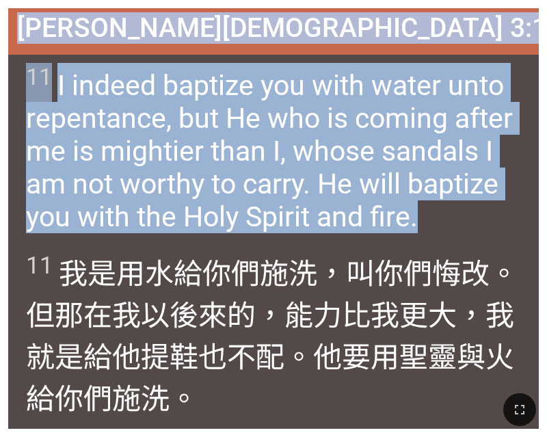
drag, startPoint x: 137, startPoint y: 28, endPoint x: 440, endPoint y: 206, distance: 351.7
click at [440, 206] on div "Matthew 馬太福音 3:11 Matthew 馬太福音 3:11 11 I indeed baptize you with water unto rep…" at bounding box center [273, 218] width 530 height 420
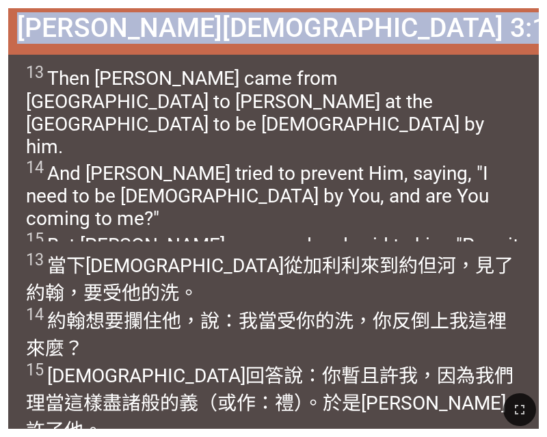
click at [122, 30] on span "Matthew 馬太福音 3:13-15" at bounding box center [309, 27] width 584 height 31
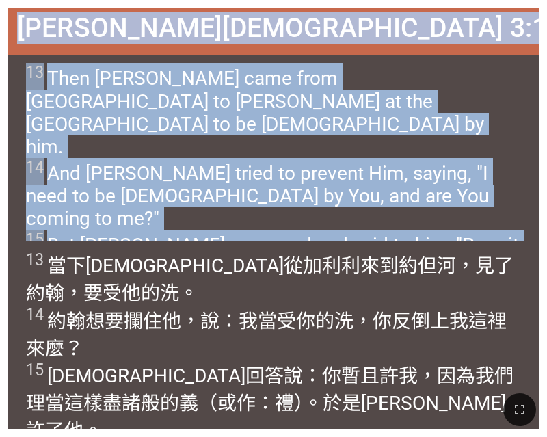
drag, startPoint x: 117, startPoint y: 31, endPoint x: 219, endPoint y: 232, distance: 225.3
click at [219, 232] on div "Matthew 馬太福音 3:13-15 Matthew 馬太福音 3:13-15 13 Then Jesus came from Galilee to Jo…" at bounding box center [273, 218] width 530 height 420
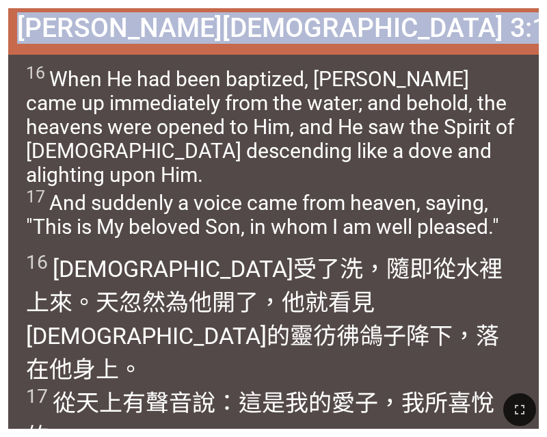
click at [120, 31] on span "Matthew 馬太福音 3:16-17" at bounding box center [309, 27] width 584 height 31
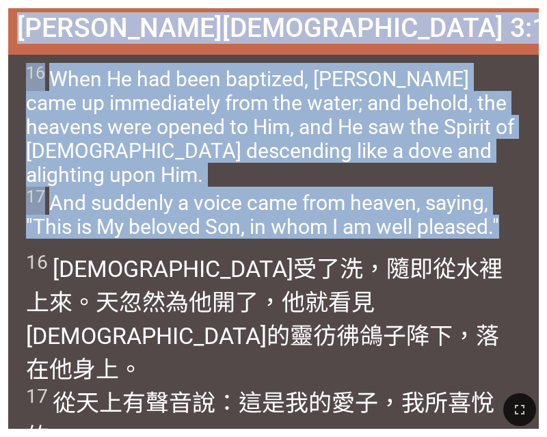
drag, startPoint x: 117, startPoint y: 25, endPoint x: 519, endPoint y: 206, distance: 440.6
click at [519, 206] on div "Matthew 馬太福音 3:16-17 Matthew 馬太福音 3:16-17 16 When He had been baptized, Jesus c…" at bounding box center [273, 218] width 530 height 420
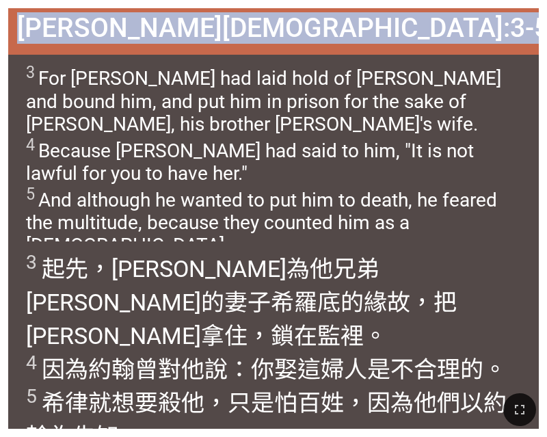
click at [126, 32] on span "Matthew 馬太福音 14:3-5" at bounding box center [283, 27] width 532 height 31
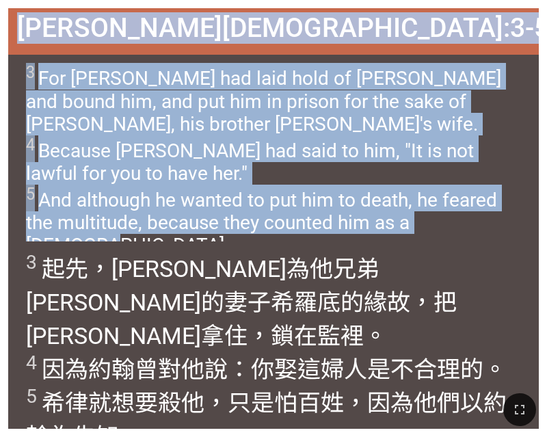
drag, startPoint x: 125, startPoint y: 28, endPoint x: 512, endPoint y: 225, distance: 434.1
click at [512, 225] on div "Matthew 馬太福音 14:3-5 Matthew 馬太福音 14:3-5 3 For Herod had laid hold of John and b…" at bounding box center [273, 218] width 530 height 420
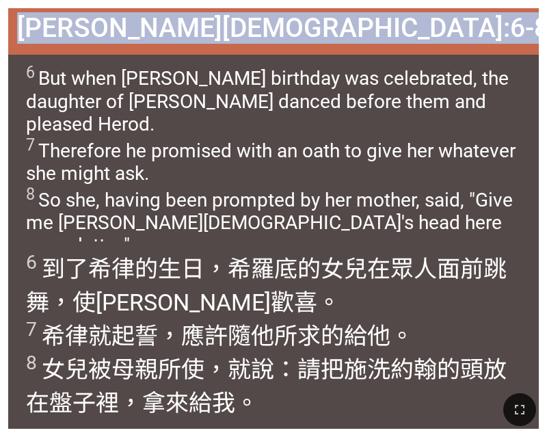
click at [126, 34] on span "Matthew 馬太福音 14:6-8" at bounding box center [283, 27] width 532 height 31
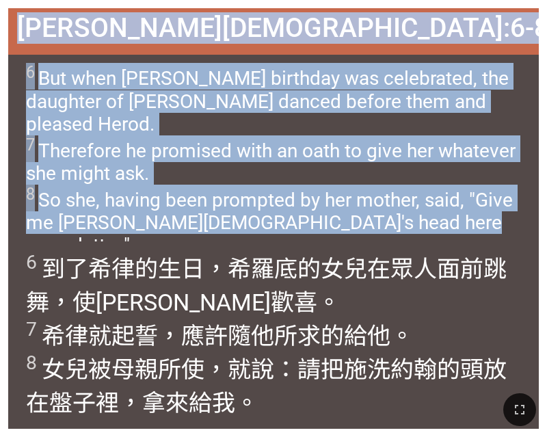
drag, startPoint x: 126, startPoint y: 34, endPoint x: 421, endPoint y: 200, distance: 338.8
click at [421, 200] on div "Matthew 馬太福音 14:6-8 Matthew 馬太福音 14:6-8 6 But when Herod's birthday was celebra…" at bounding box center [273, 218] width 530 height 420
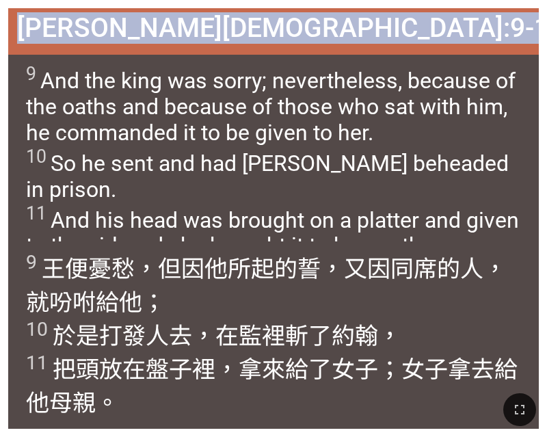
click at [94, 34] on div "Matthew 馬太福音 14:9-11" at bounding box center [273, 31] width 530 height 46
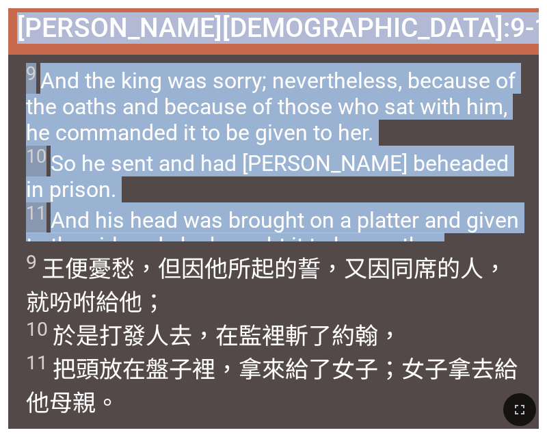
drag, startPoint x: 118, startPoint y: 31, endPoint x: 481, endPoint y: 215, distance: 406.9
click at [481, 215] on div "Matthew 馬太福音 14:9-11 Matthew 馬太福音 14:9-11 9 And the king was sorry; nevertheles…" at bounding box center [273, 218] width 530 height 420
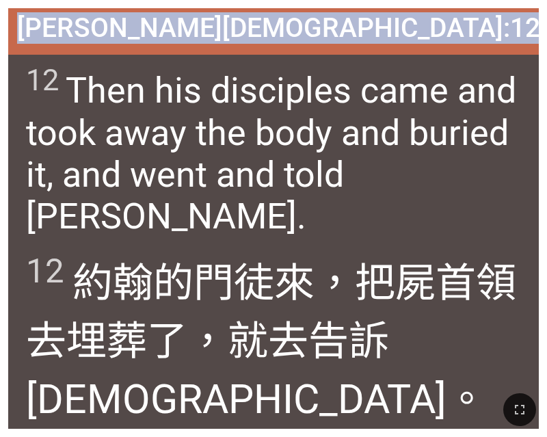
click at [128, 25] on span "Matthew 馬太福音 14:12" at bounding box center [278, 27] width 523 height 31
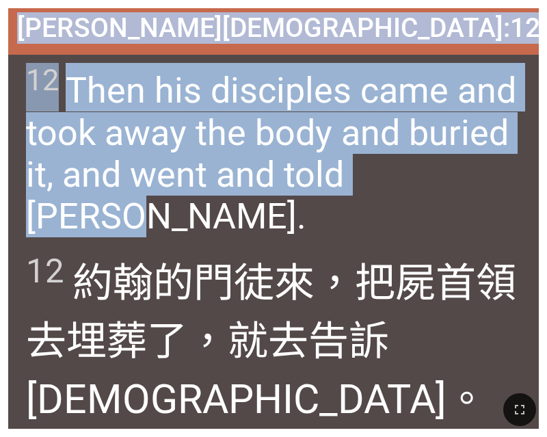
drag, startPoint x: 128, startPoint y: 25, endPoint x: 491, endPoint y: 170, distance: 391.1
click at [491, 170] on div "Matthew 馬太福音 14:12 Matthew 馬太福音 14:12 12 Then his disciples came and took away …" at bounding box center [273, 218] width 530 height 420
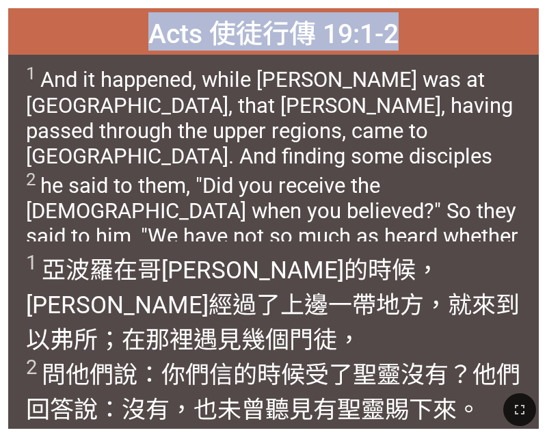
click at [135, 29] on div "Acts 使徒行傳 19:1-2" at bounding box center [273, 31] width 530 height 46
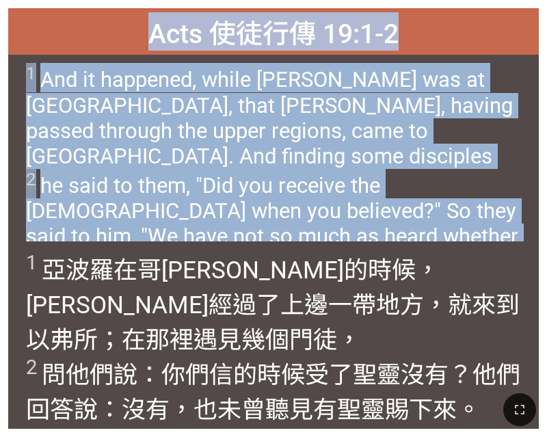
drag, startPoint x: 150, startPoint y: 29, endPoint x: 496, endPoint y: 239, distance: 405.2
click at [496, 239] on div "Acts 使徒行傳 19:1-2 Acts 使徒行傳 19:1-2 1 And it happened, while Apollos was at Corin…" at bounding box center [273, 218] width 530 height 420
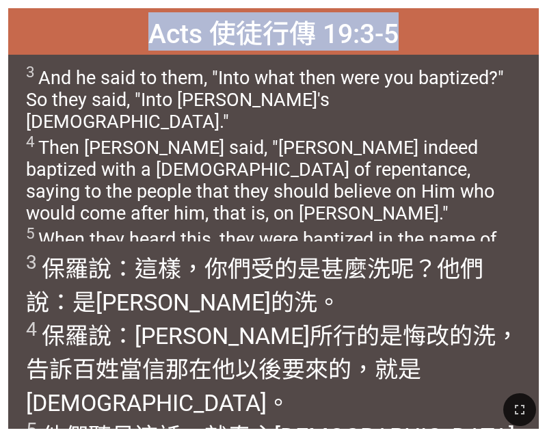
click at [259, 96] on span "3 And he said to them, "Into what then were you baptized?" So they said, "Into …" at bounding box center [274, 167] width 496 height 209
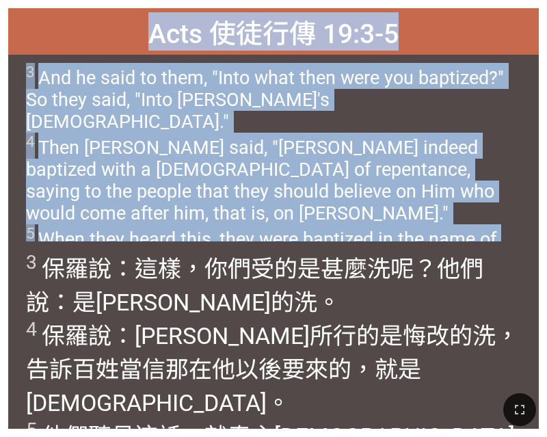
drag, startPoint x: 153, startPoint y: 25, endPoint x: 218, endPoint y: 225, distance: 209.9
click at [218, 225] on div "Acts 使徒行傳 19:3-5 Acts 使徒行傳 19:3-5 3 And he said to them, "Into what then were y…" at bounding box center [273, 218] width 530 height 420
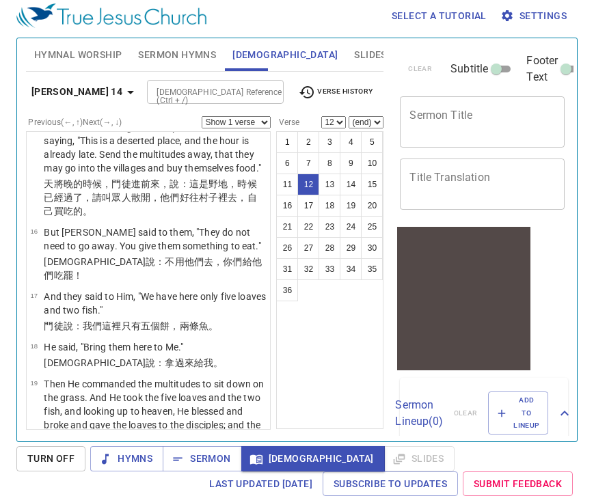
scroll to position [1058, 0]
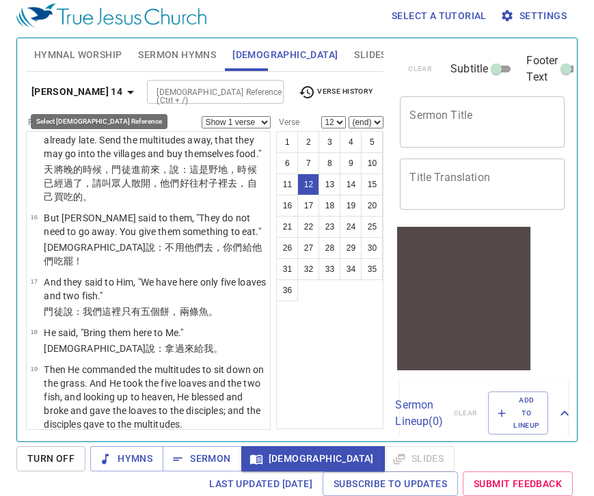
click at [68, 103] on button "[PERSON_NAME] 14" at bounding box center [85, 91] width 118 height 25
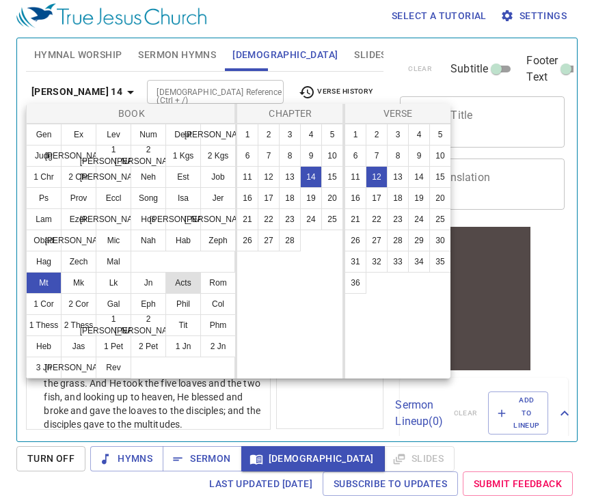
click at [176, 285] on button "Acts" at bounding box center [183, 283] width 36 height 22
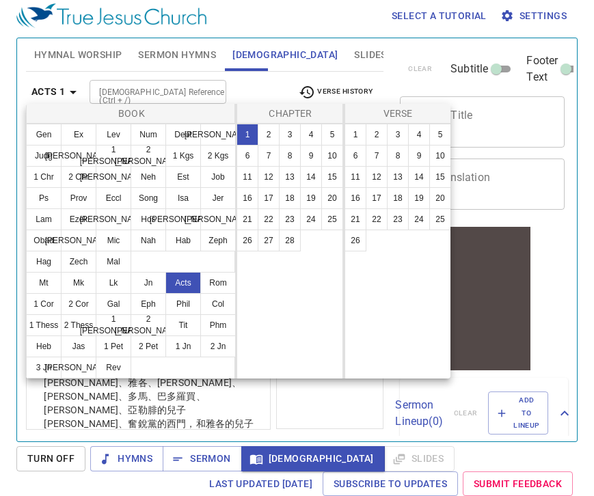
scroll to position [0, 0]
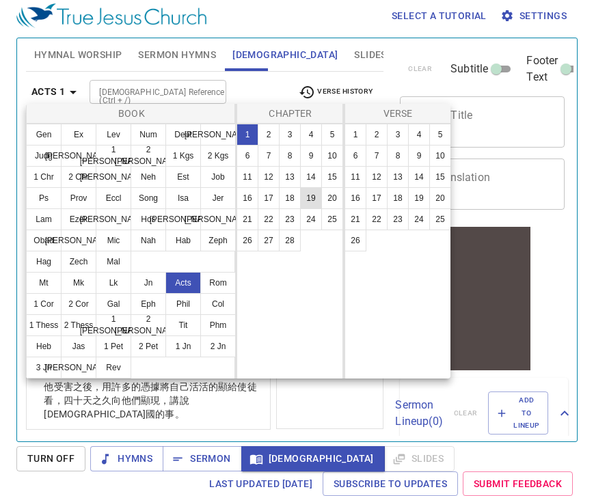
click at [303, 200] on button "19" at bounding box center [311, 198] width 22 height 22
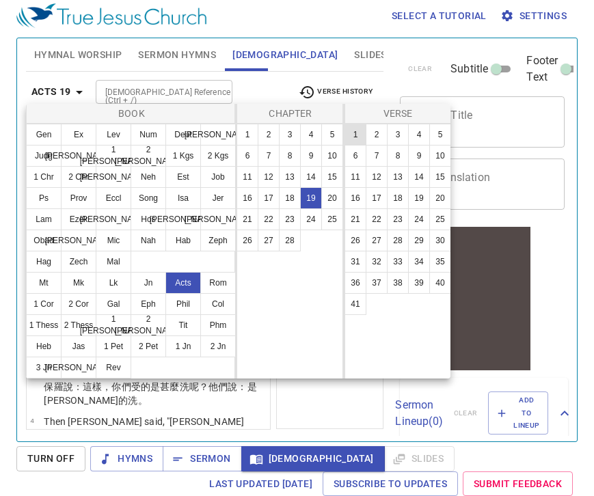
click at [360, 131] on button "1" at bounding box center [356, 135] width 22 height 22
select select "1"
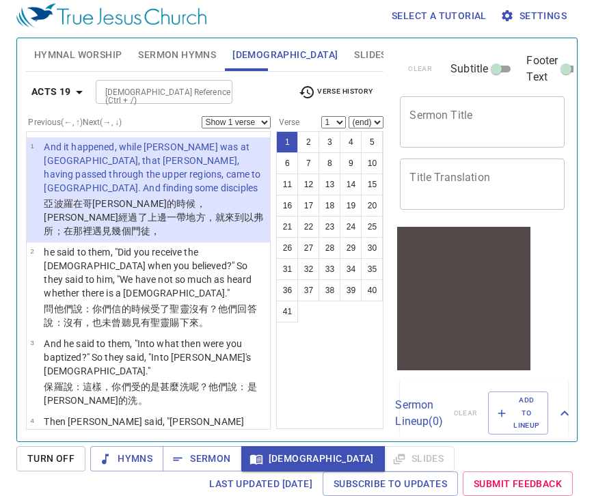
click at [268, 126] on select "Show 1 verse Show 2 verses Show 3 verses Show 4 verses Show 5 verses" at bounding box center [236, 122] width 69 height 12
select select "2"
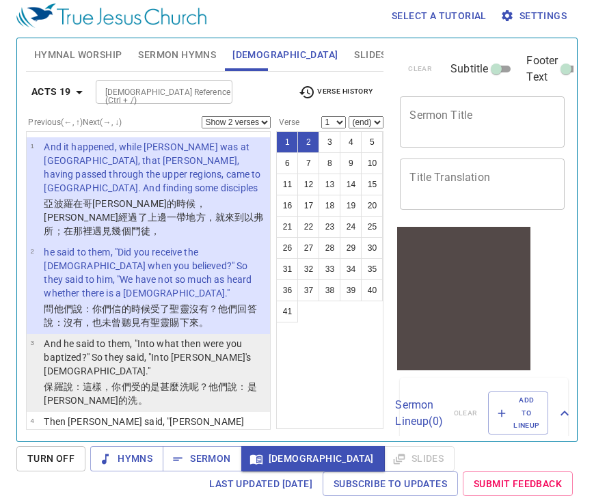
click at [142, 381] on wg1519 "的是甚麼 洗 呢？他們說 ：是[PERSON_NAME] 的洗 。" at bounding box center [150, 393] width 213 height 25
select select "3"
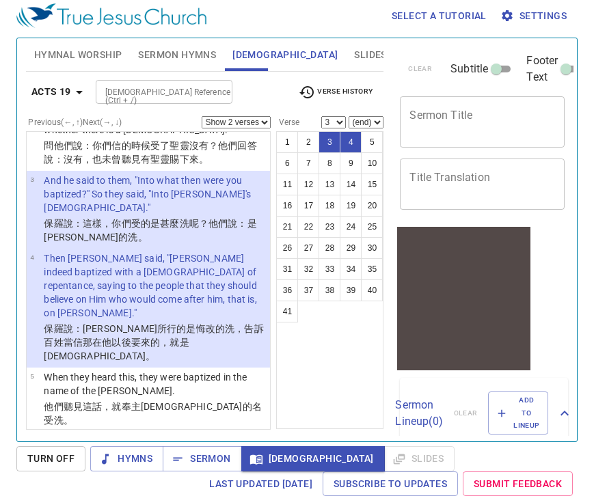
scroll to position [163, 0]
click at [267, 124] on select "Show 1 verse Show 2 verses Show 3 verses Show 4 verses Show 5 verses" at bounding box center [236, 122] width 69 height 12
select select "3"
